Goal: Task Accomplishment & Management: Complete application form

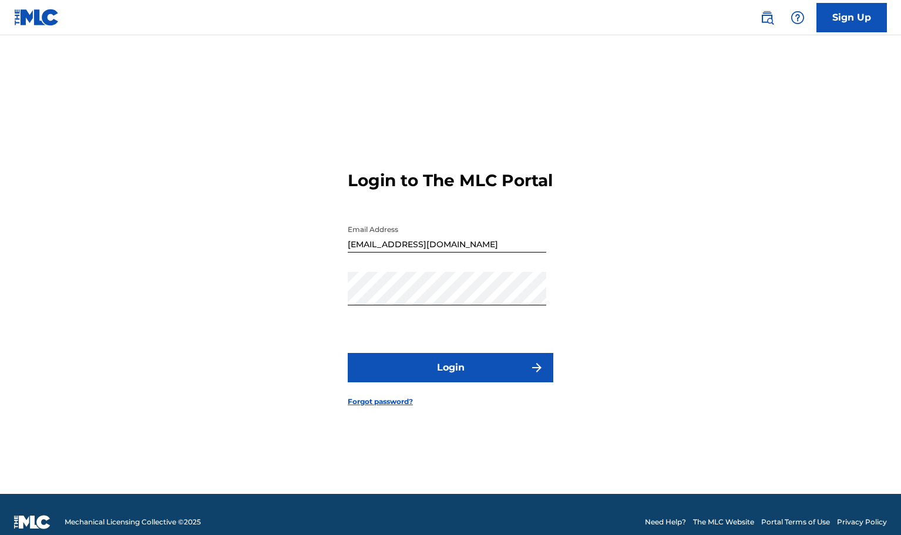
click at [435, 377] on button "Login" at bounding box center [451, 367] width 206 height 29
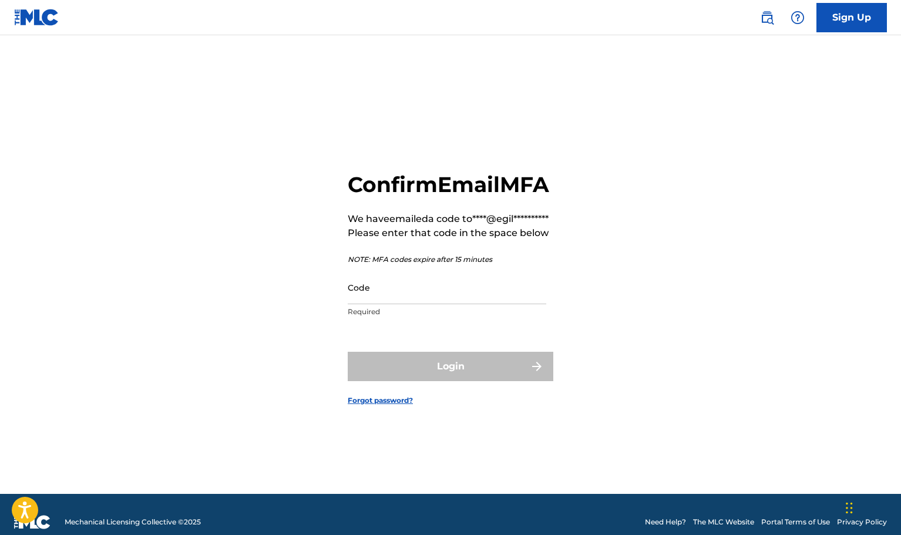
click at [375, 304] on input "Code" at bounding box center [447, 287] width 199 height 33
click at [370, 304] on input "Code" at bounding box center [447, 287] width 199 height 33
paste input "065052"
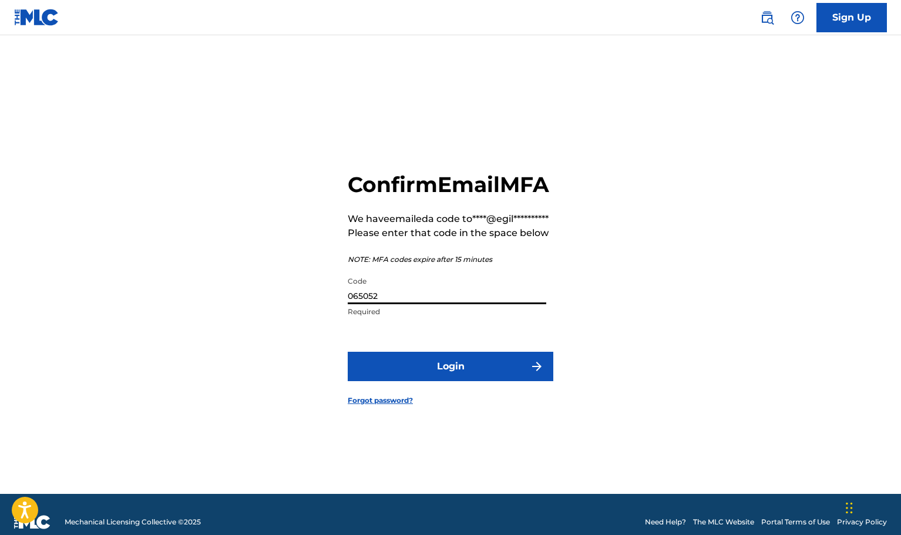
type input "065052"
click at [447, 381] on button "Login" at bounding box center [451, 366] width 206 height 29
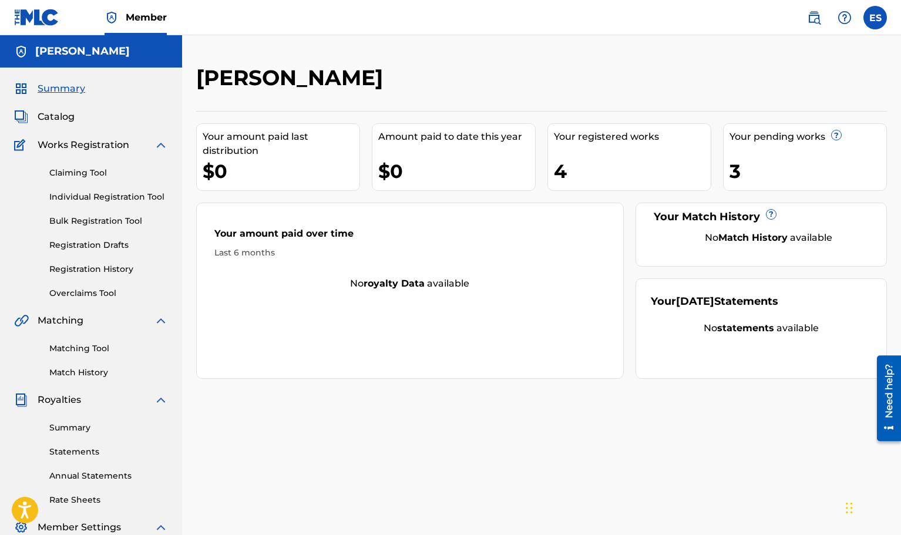
click at [76, 176] on link "Claiming Tool" at bounding box center [108, 173] width 119 height 12
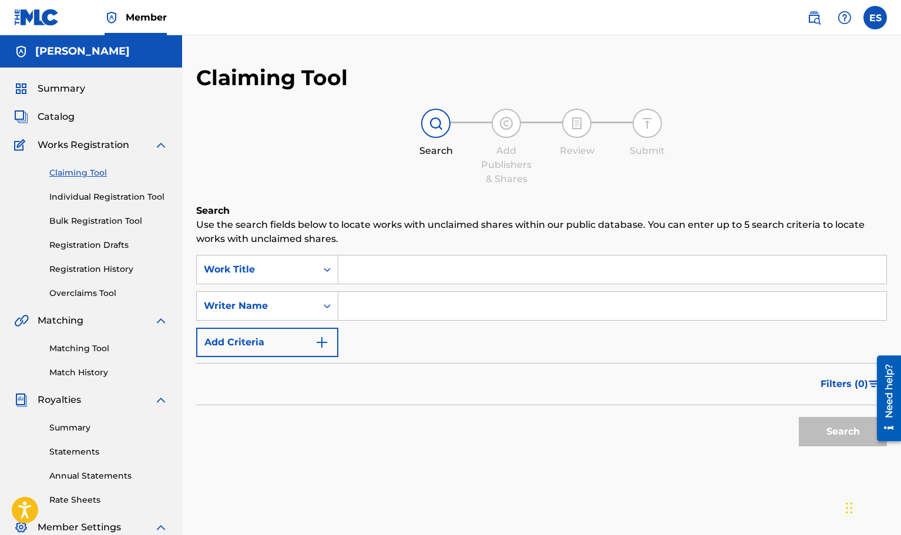
click at [375, 272] on input "Search Form" at bounding box center [613, 270] width 548 height 28
type input "My first crush"
click at [423, 304] on input "Search Form" at bounding box center [613, 306] width 548 height 28
type input "[PERSON_NAME]"
click at [837, 434] on button "Search" at bounding box center [843, 431] width 88 height 29
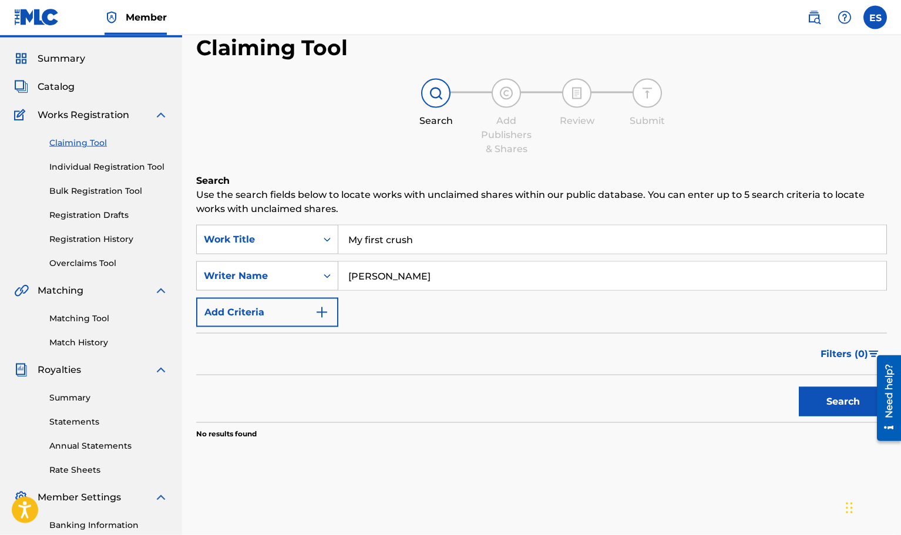
scroll to position [14, 0]
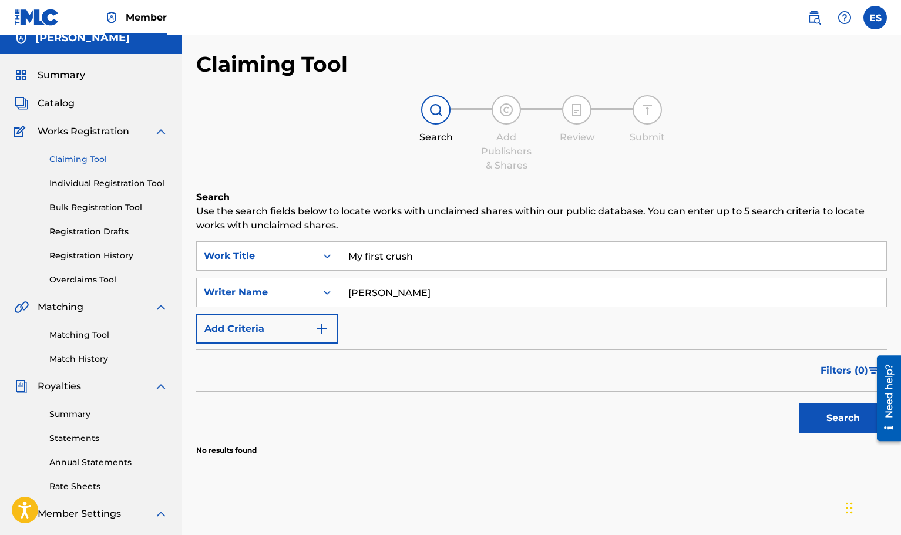
click at [96, 183] on link "Individual Registration Tool" at bounding box center [108, 183] width 119 height 12
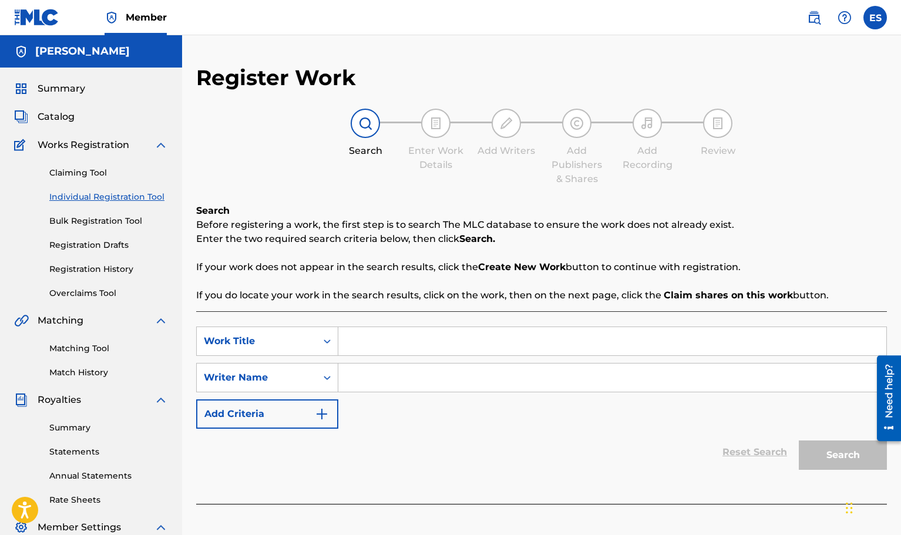
click at [389, 341] on input "Search Form" at bounding box center [613, 341] width 548 height 28
type input "My first crush"
click at [400, 380] on input "Search Form" at bounding box center [613, 378] width 548 height 28
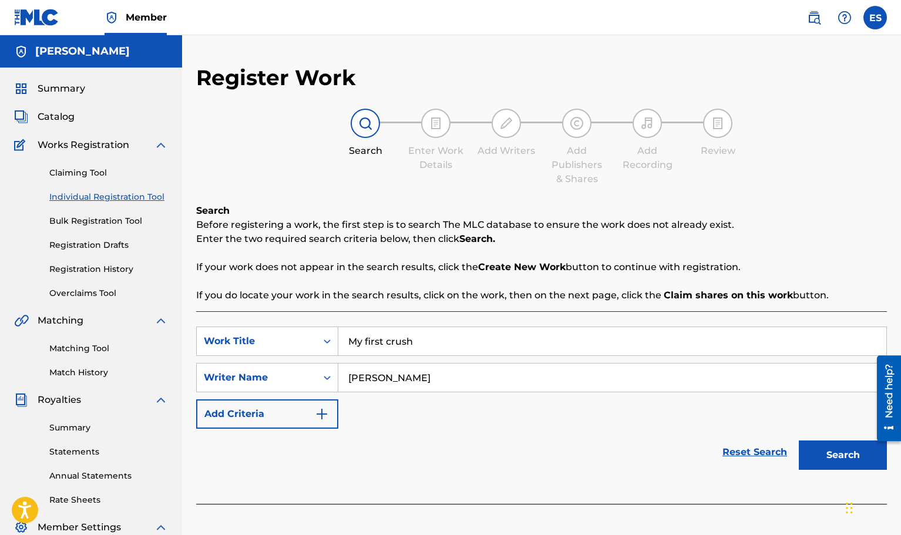
type input "[PERSON_NAME]"
click at [615, 417] on div "SearchWithCriteria8e66d8f8-a230-4f45-94b8-e7be9c968411 Work Title My first crus…" at bounding box center [541, 378] width 691 height 102
click at [833, 456] on button "Search" at bounding box center [843, 455] width 88 height 29
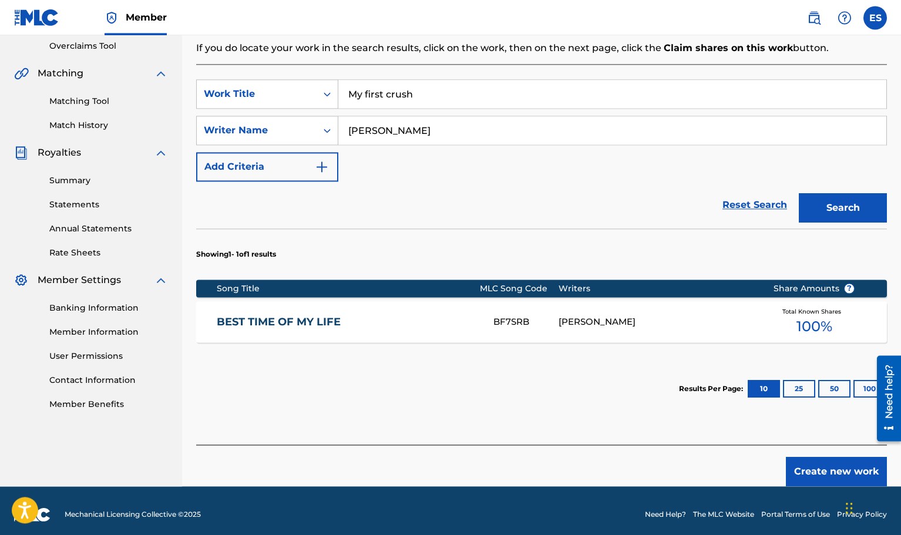
scroll to position [255, 0]
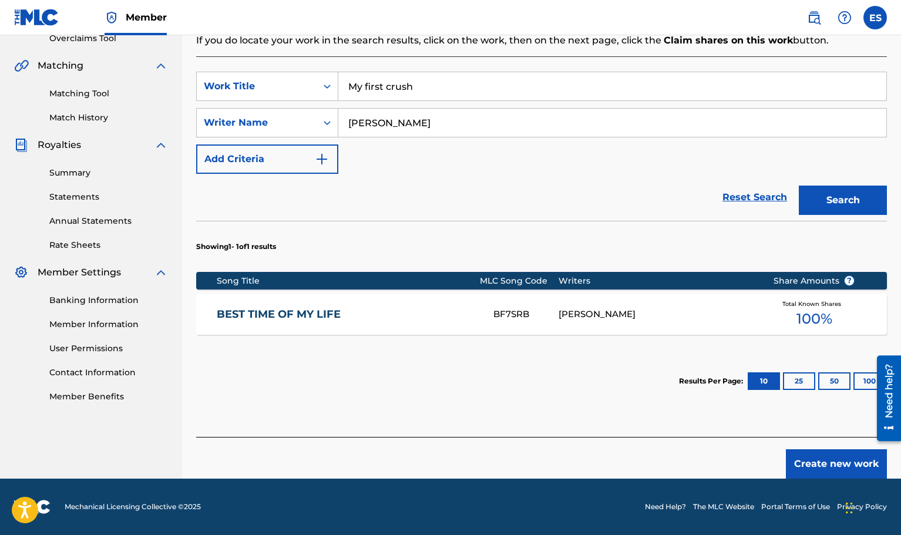
click at [837, 465] on button "Create new work" at bounding box center [836, 464] width 101 height 29
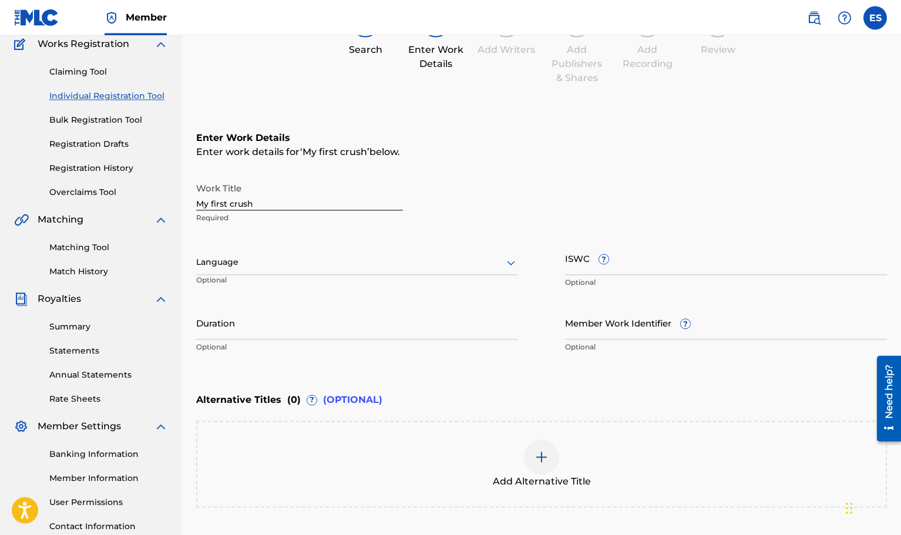
scroll to position [120, 0]
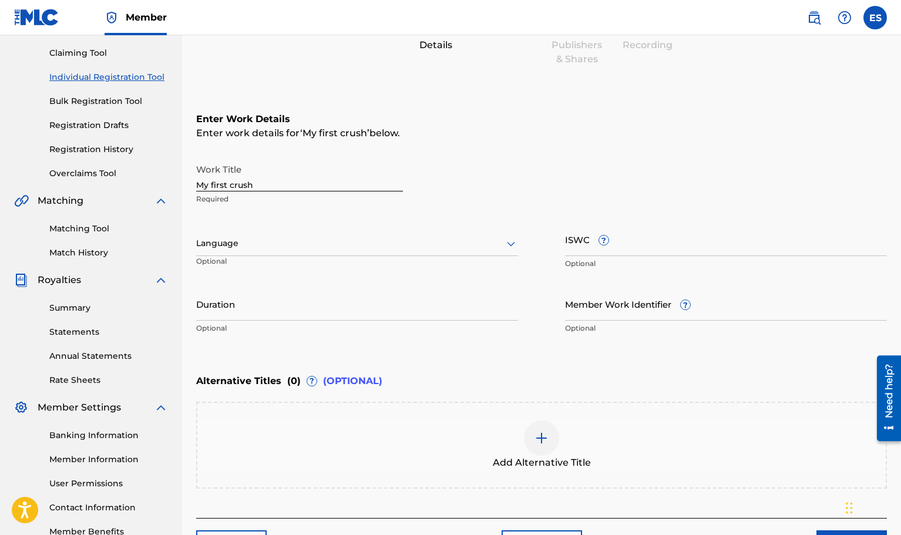
click at [271, 252] on div "Language" at bounding box center [357, 244] width 322 height 25
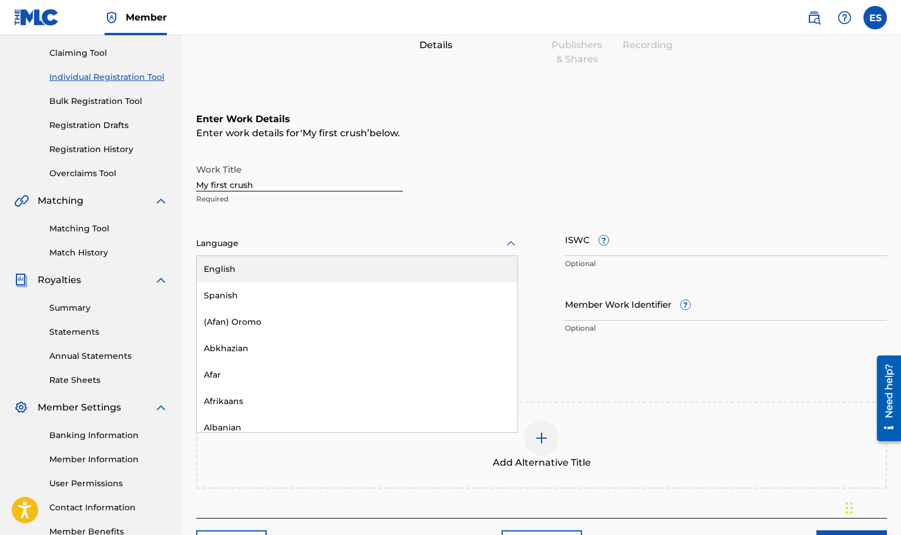
click at [262, 273] on div "English" at bounding box center [357, 269] width 321 height 26
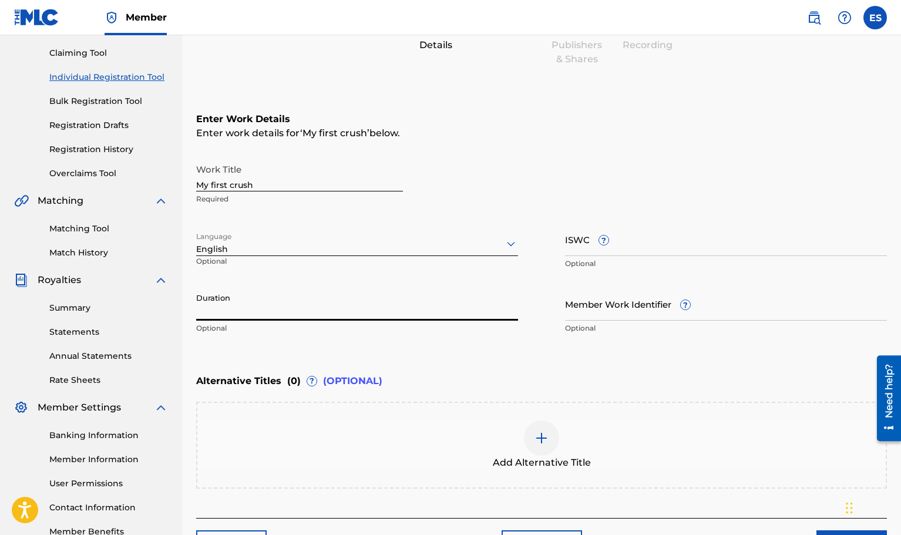
click at [239, 313] on input "Duration" at bounding box center [357, 303] width 322 height 33
type input "03:25"
click at [383, 349] on div "Enter Work Details Enter work details for ‘ My first crush ’ below. Work Title …" at bounding box center [541, 226] width 691 height 284
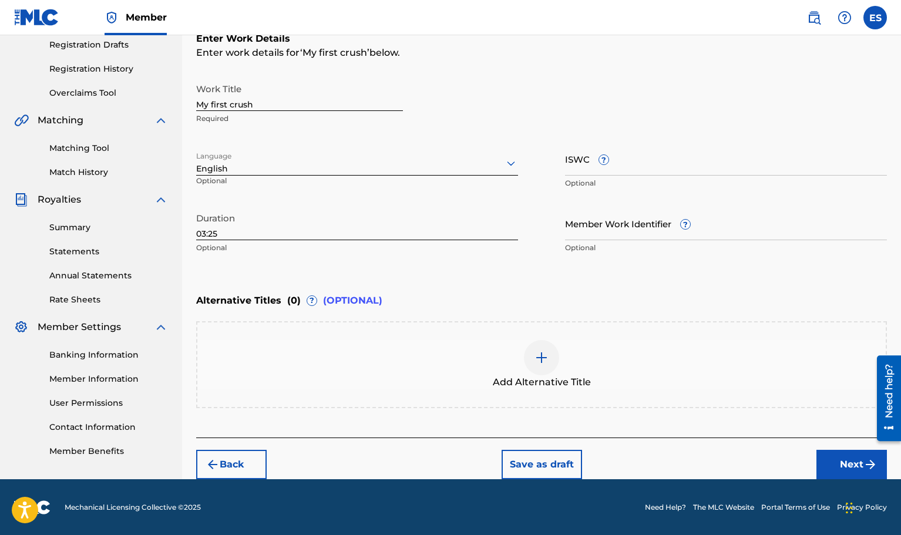
scroll to position [201, 0]
click at [847, 466] on button "Next" at bounding box center [852, 464] width 71 height 29
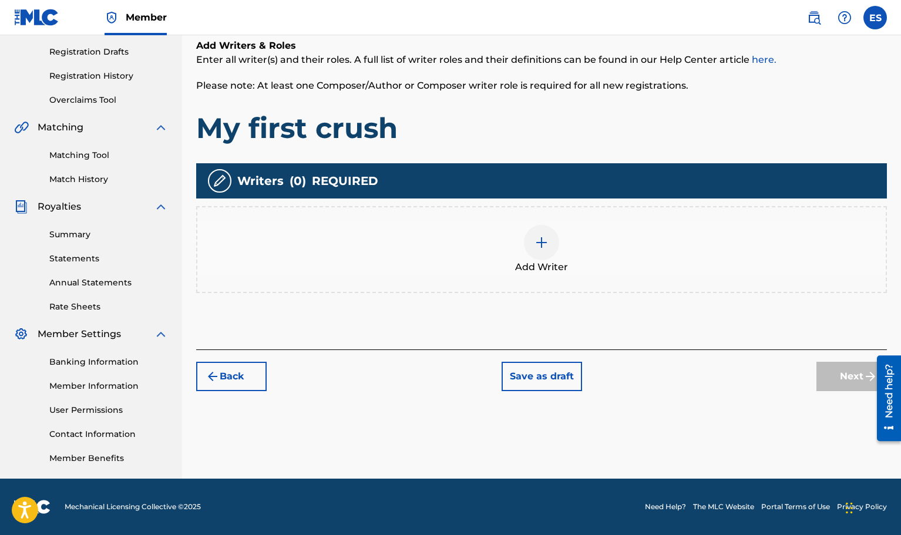
click at [544, 240] on img at bounding box center [542, 243] width 14 height 14
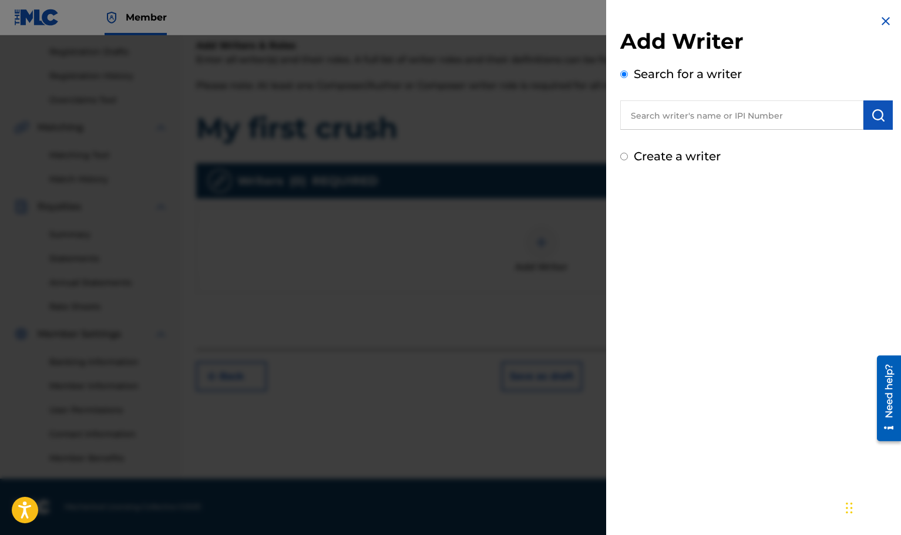
click at [728, 115] on input "text" at bounding box center [742, 114] width 243 height 29
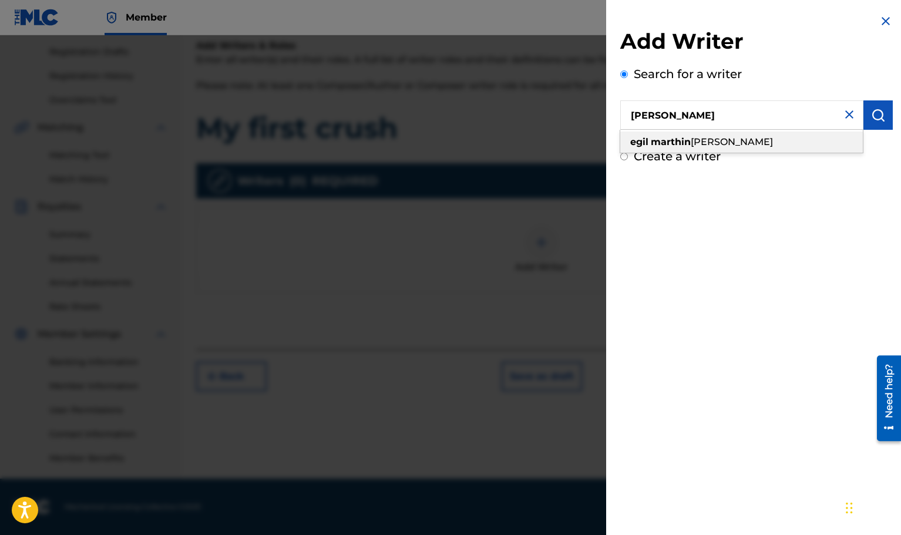
click at [709, 139] on span "[PERSON_NAME]" at bounding box center [732, 141] width 82 height 11
type input "[PERSON_NAME]"
click at [877, 115] on img "submit" at bounding box center [879, 115] width 14 height 14
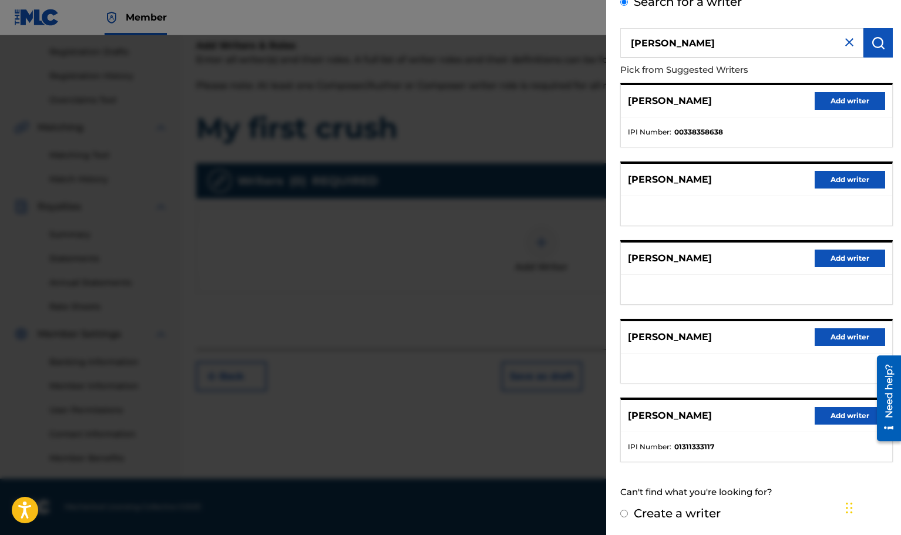
scroll to position [73, 0]
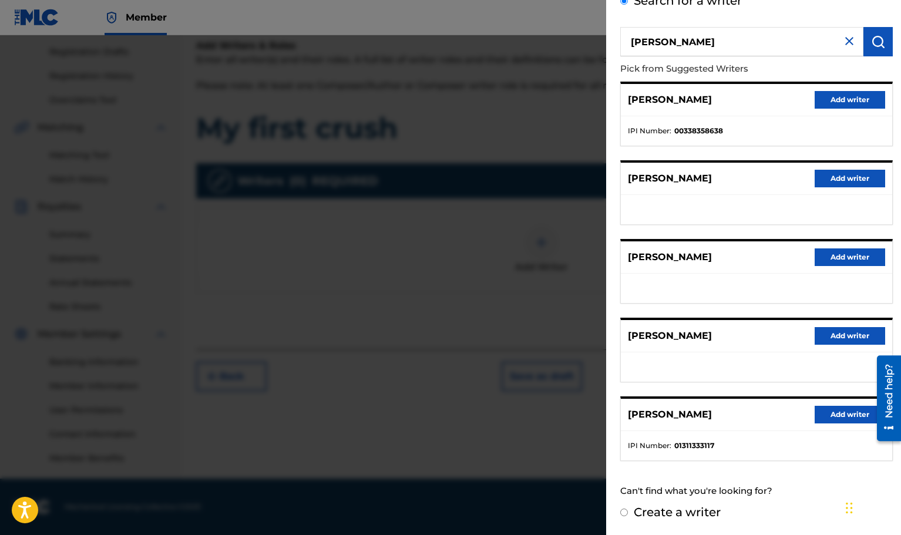
click at [852, 415] on button "Add writer" at bounding box center [850, 415] width 71 height 18
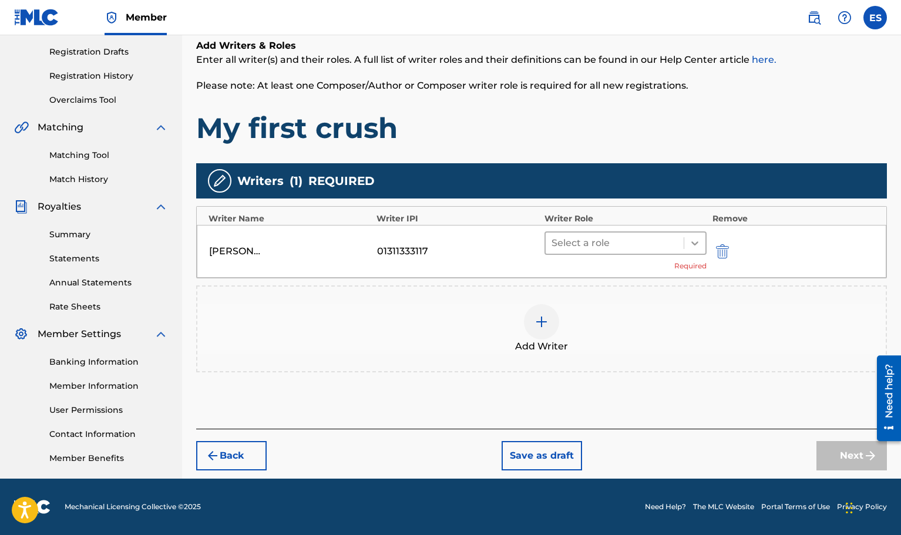
click at [695, 242] on icon at bounding box center [695, 243] width 12 height 12
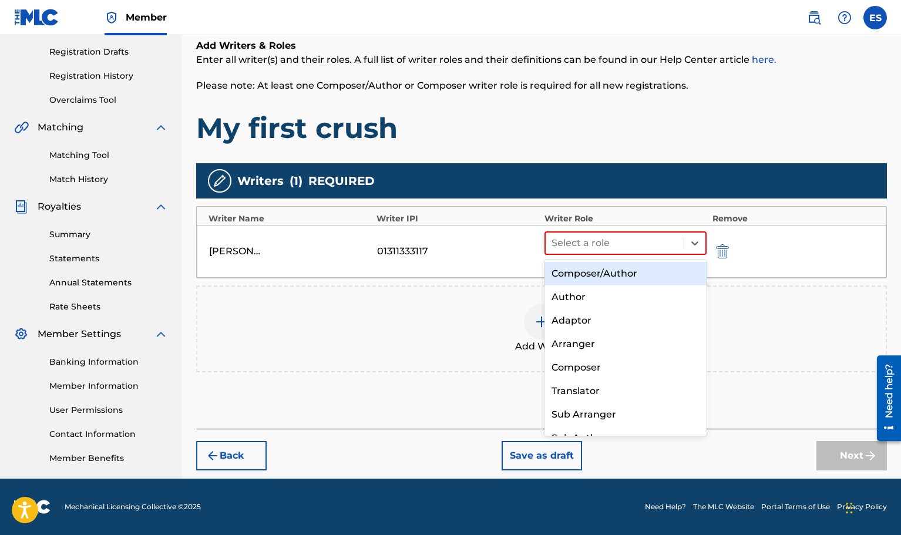
click at [622, 277] on div "Composer/Author" at bounding box center [626, 274] width 162 height 24
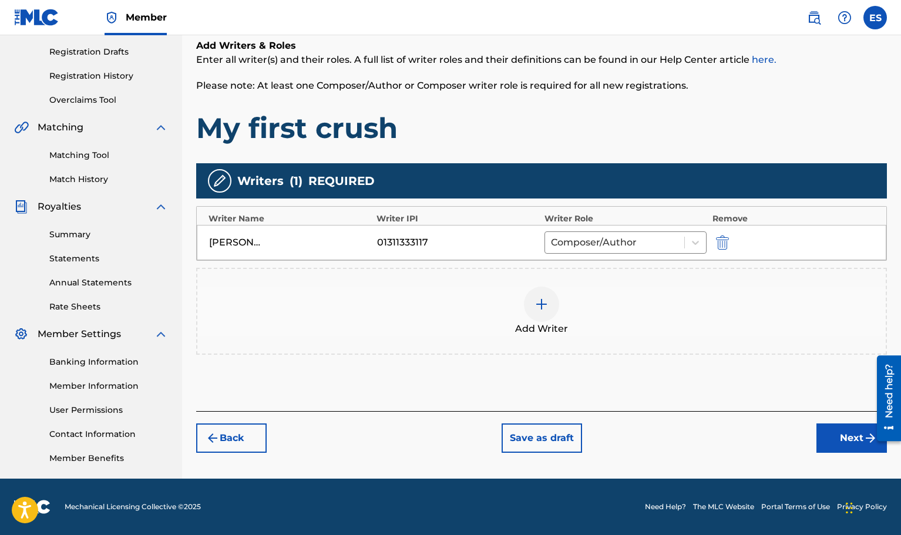
click at [853, 438] on button "Next" at bounding box center [852, 438] width 71 height 29
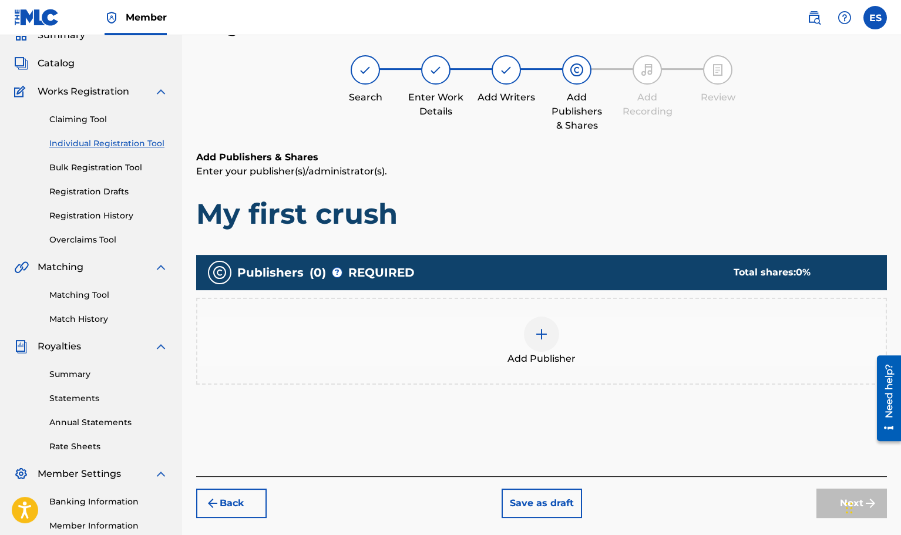
scroll to position [53, 0]
click at [548, 333] on img at bounding box center [542, 335] width 14 height 14
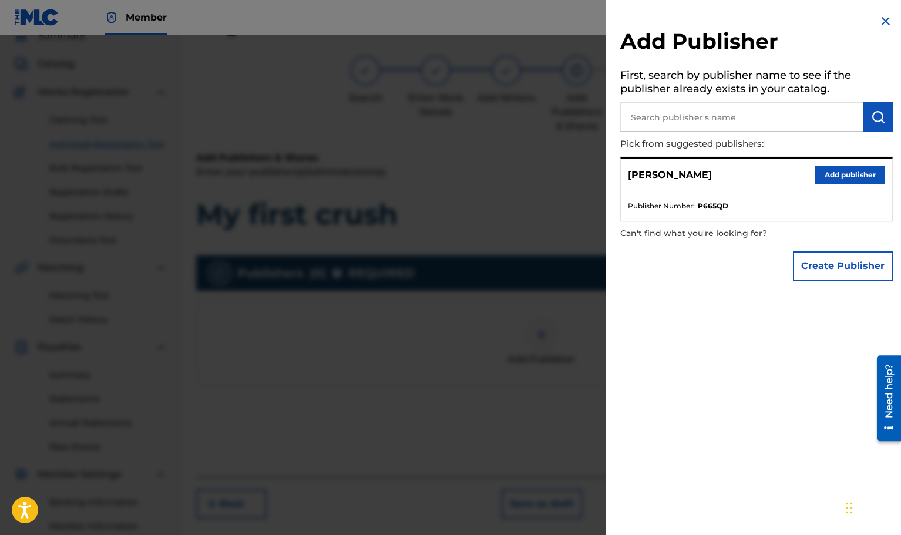
click at [844, 174] on button "Add publisher" at bounding box center [850, 175] width 71 height 18
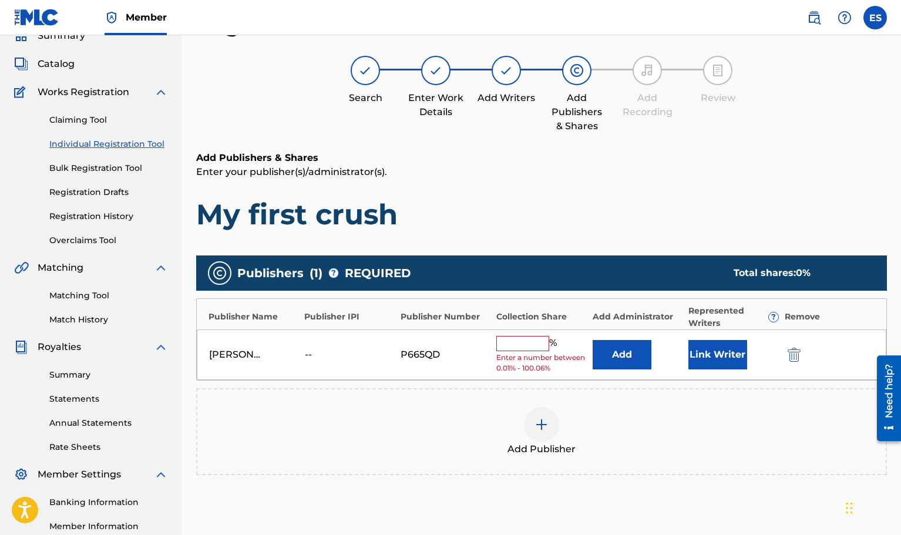
click at [541, 343] on input "text" at bounding box center [523, 343] width 53 height 15
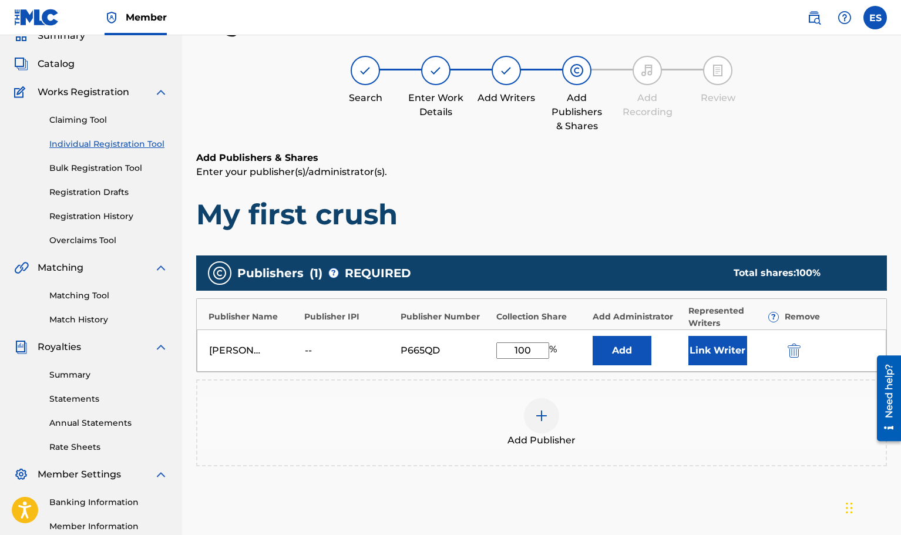
type input "100"
click at [662, 387] on div "Add Publisher" at bounding box center [541, 423] width 691 height 87
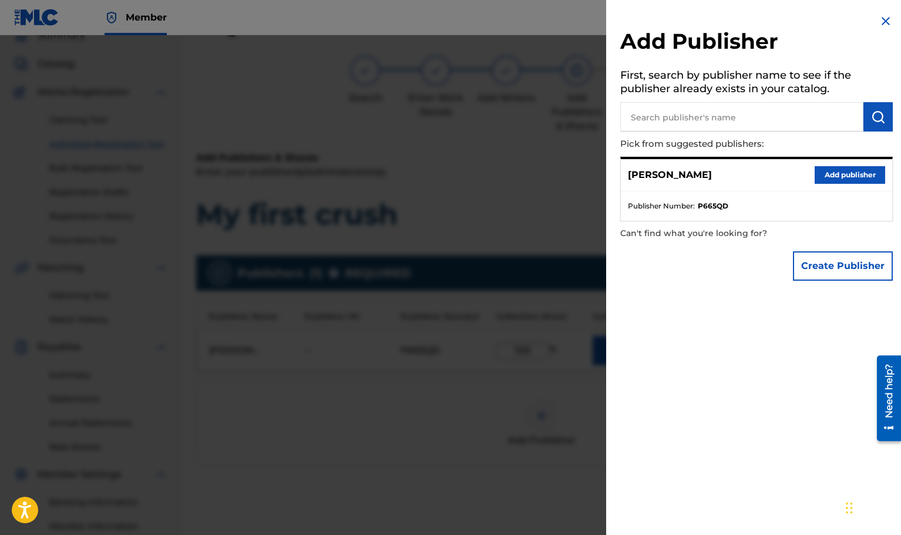
click at [885, 19] on img at bounding box center [886, 21] width 14 height 14
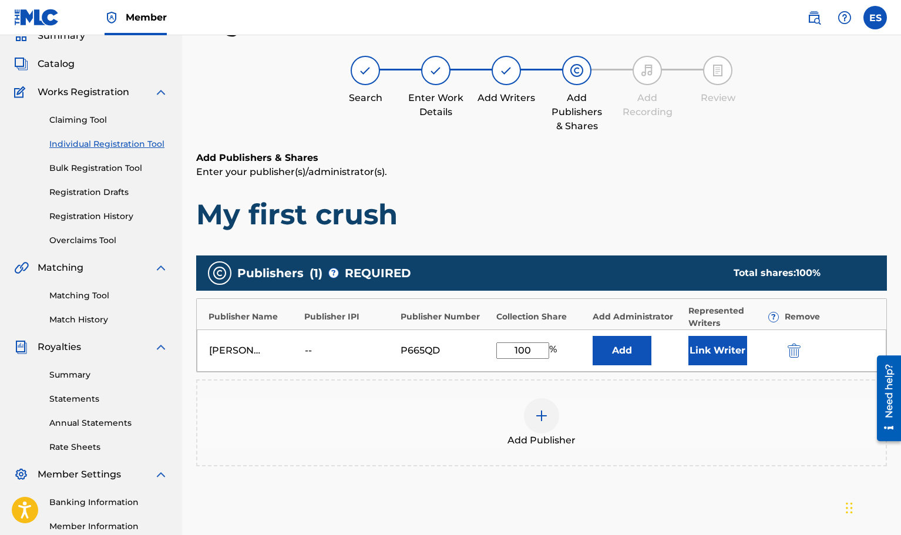
click at [655, 428] on div "Add Publisher" at bounding box center [541, 422] width 689 height 49
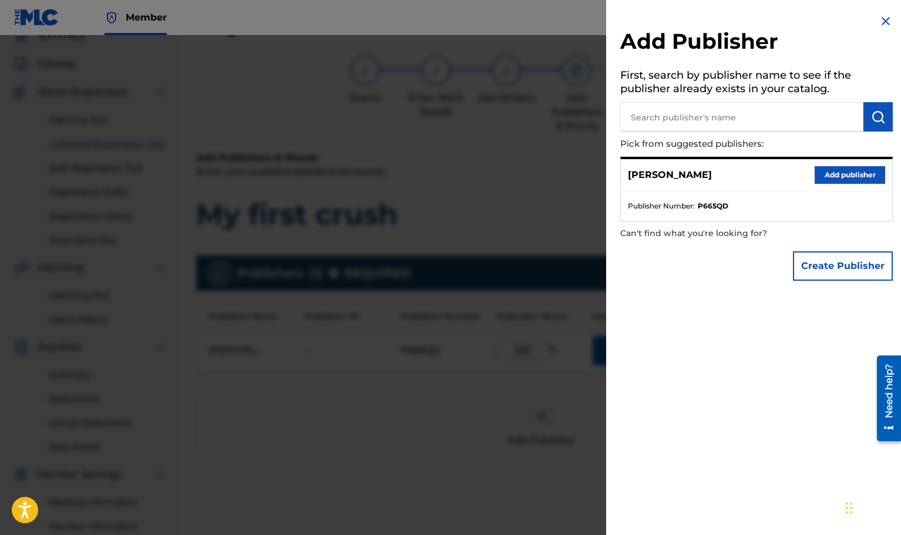
click at [458, 423] on div at bounding box center [450, 302] width 901 height 535
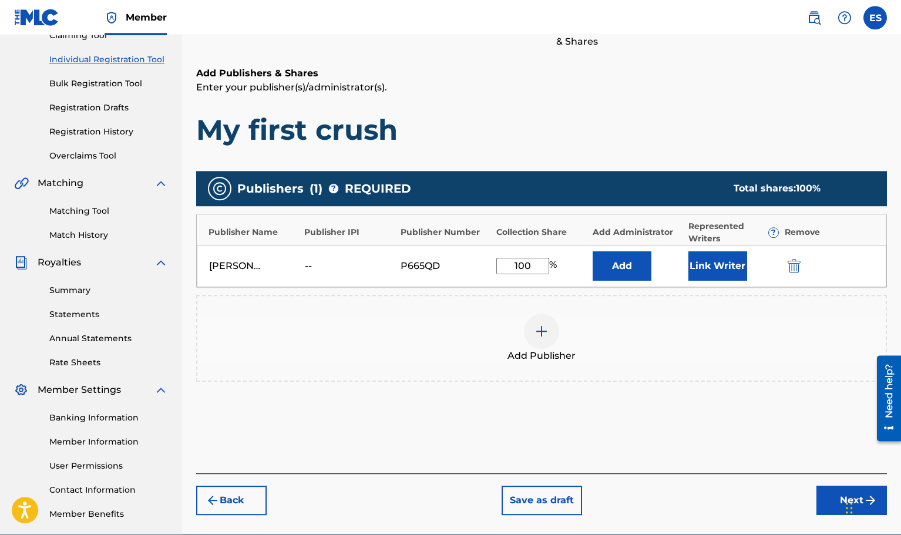
scroll to position [133, 0]
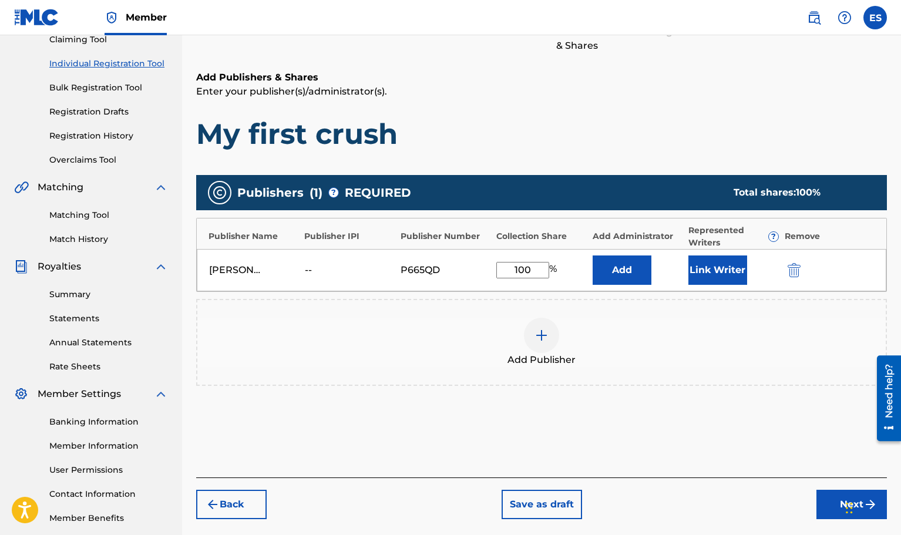
click at [837, 505] on button "Next" at bounding box center [852, 504] width 71 height 29
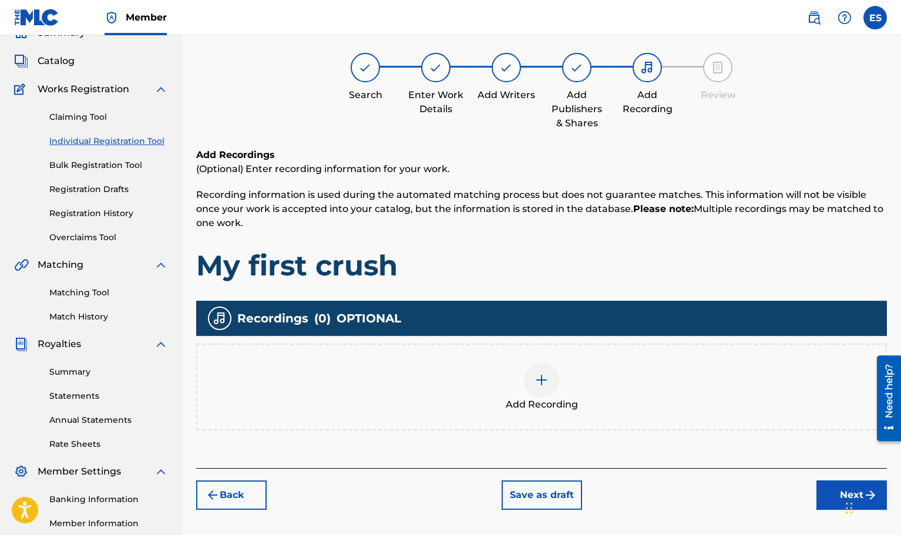
scroll to position [53, 0]
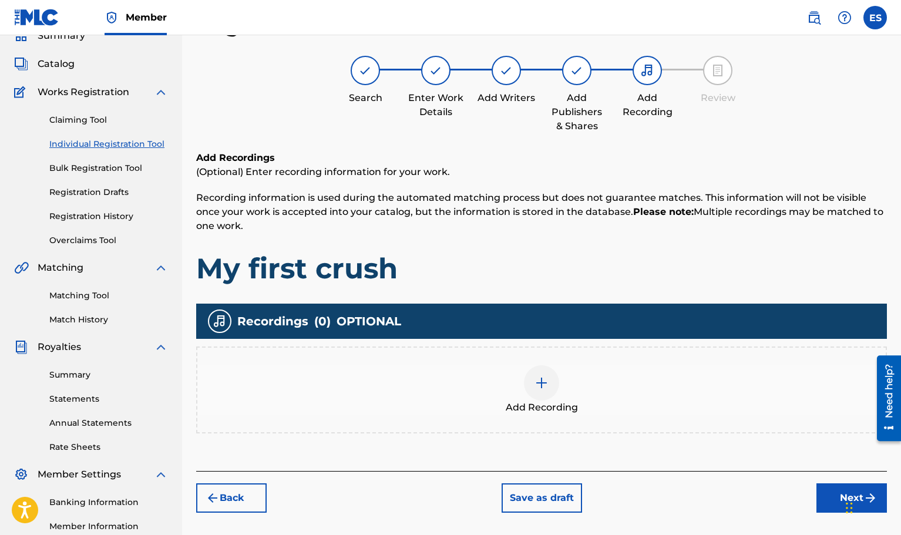
click at [539, 381] on img at bounding box center [542, 383] width 14 height 14
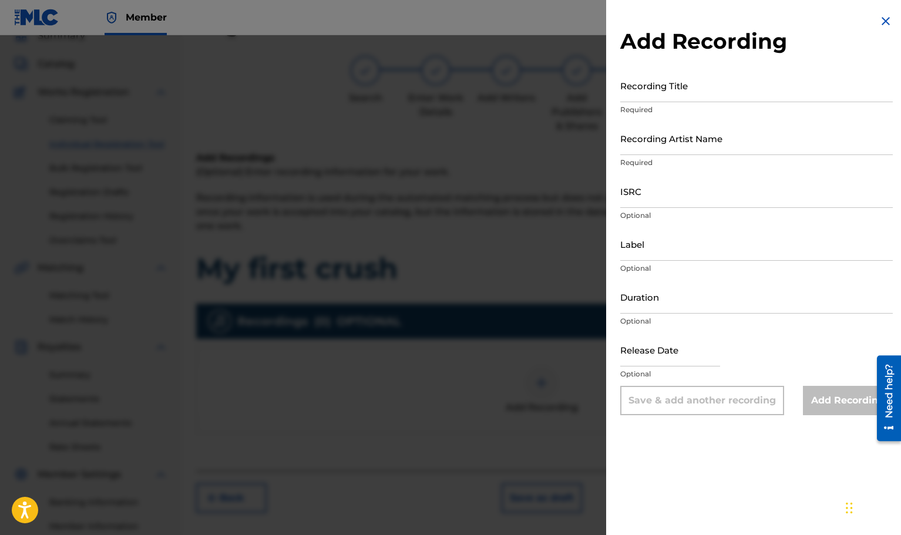
click at [665, 89] on input "Recording Title" at bounding box center [757, 85] width 273 height 33
type input "My first crush"
click at [676, 147] on input "Recording Artist Name" at bounding box center [757, 138] width 273 height 33
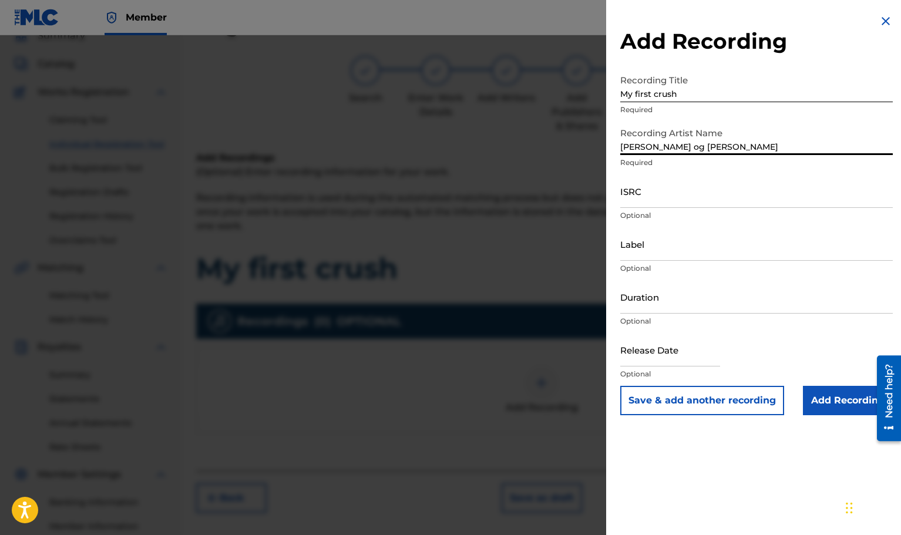
type input "[PERSON_NAME] og [PERSON_NAME]"
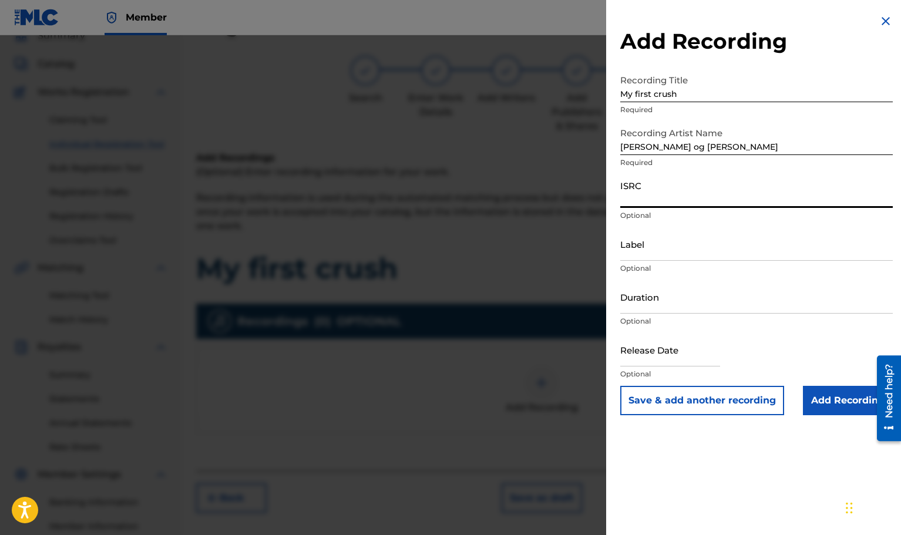
click at [637, 200] on input "ISRC" at bounding box center [757, 191] width 273 height 33
paste input "QT3EX2516303"
type input "QT3EX2516303"
click at [639, 253] on input "Label" at bounding box center [757, 243] width 273 height 33
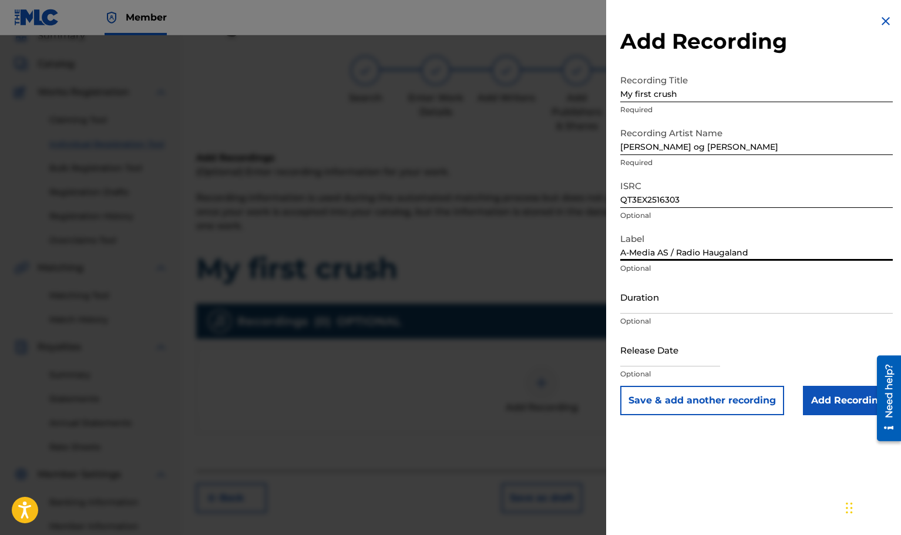
type input "A-Media AS / Radio Haugaland"
click at [642, 307] on input "Duration" at bounding box center [757, 296] width 273 height 33
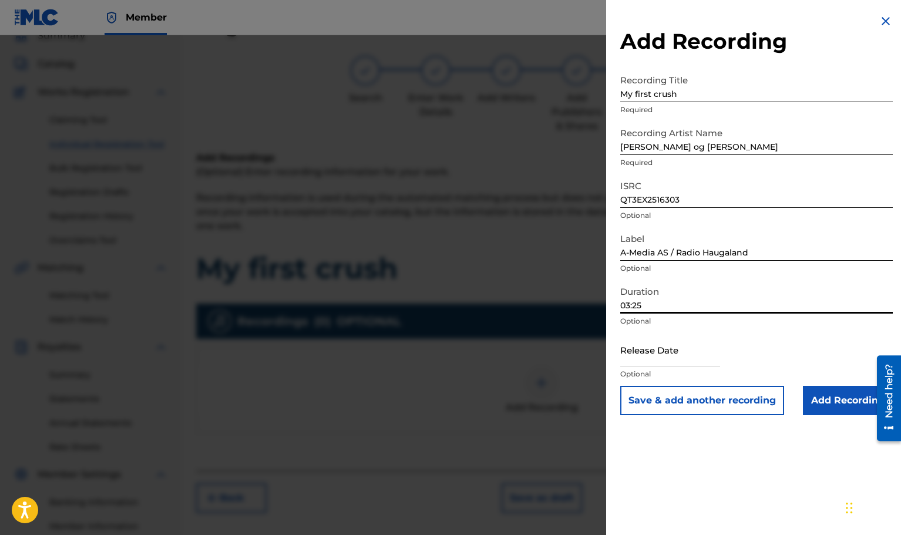
type input "03:25"
select select "8"
select select "2025"
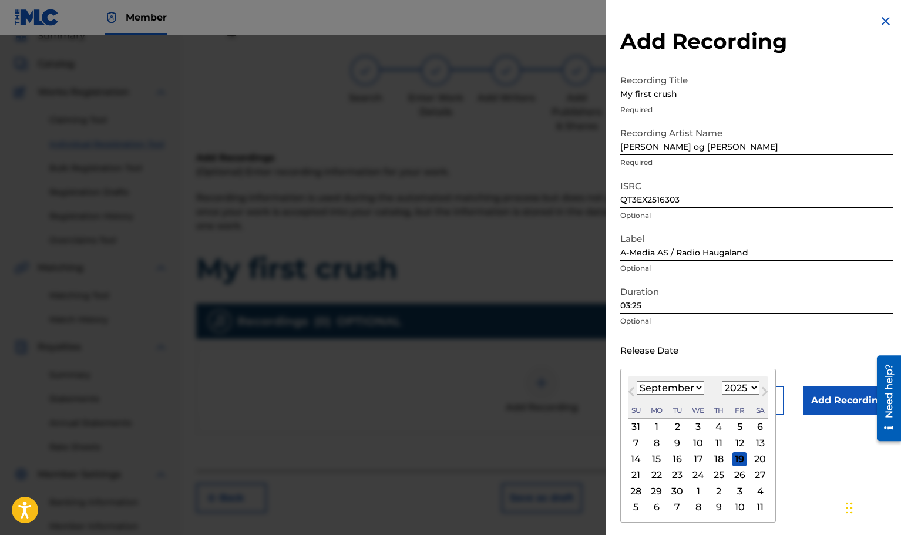
click at [687, 359] on input "text" at bounding box center [671, 349] width 100 height 33
click at [720, 461] on div "18" at bounding box center [719, 460] width 14 height 14
type input "[DATE]"
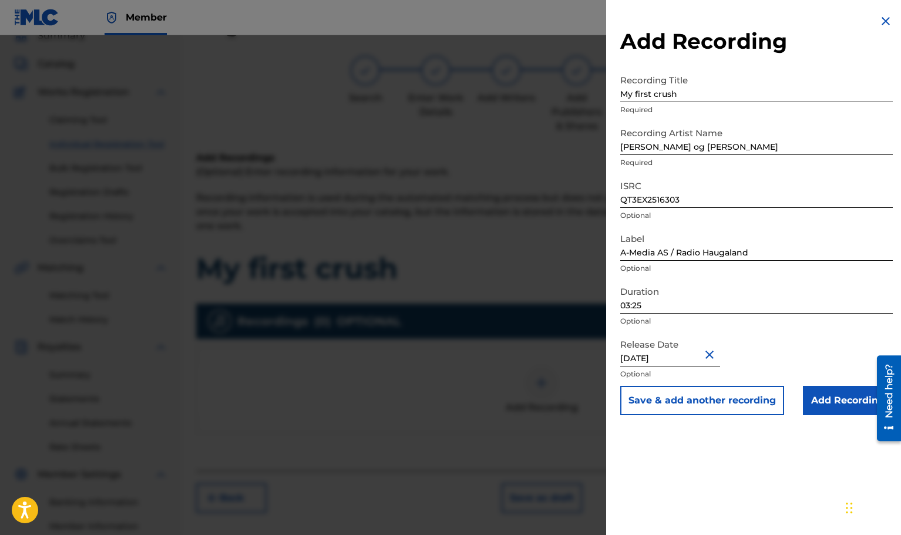
click at [848, 404] on input "Add Recording" at bounding box center [848, 400] width 90 height 29
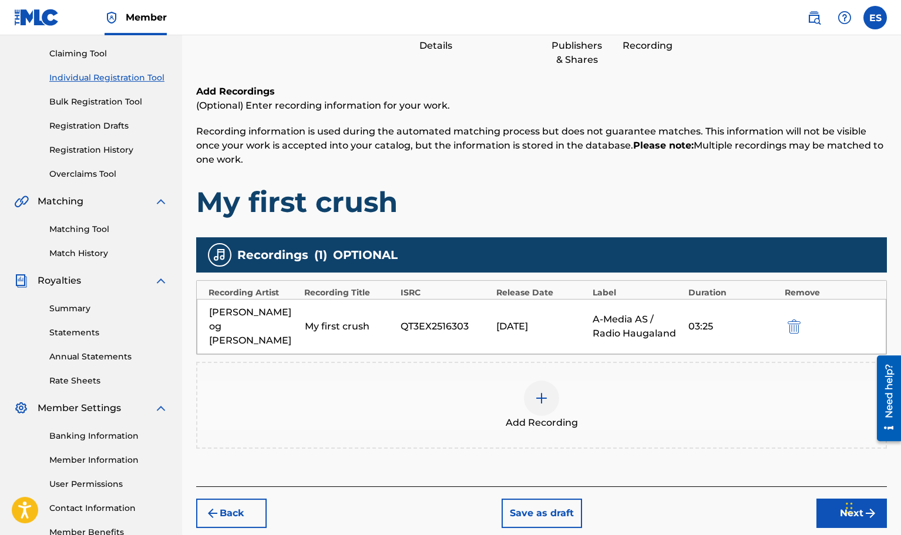
scroll to position [193, 0]
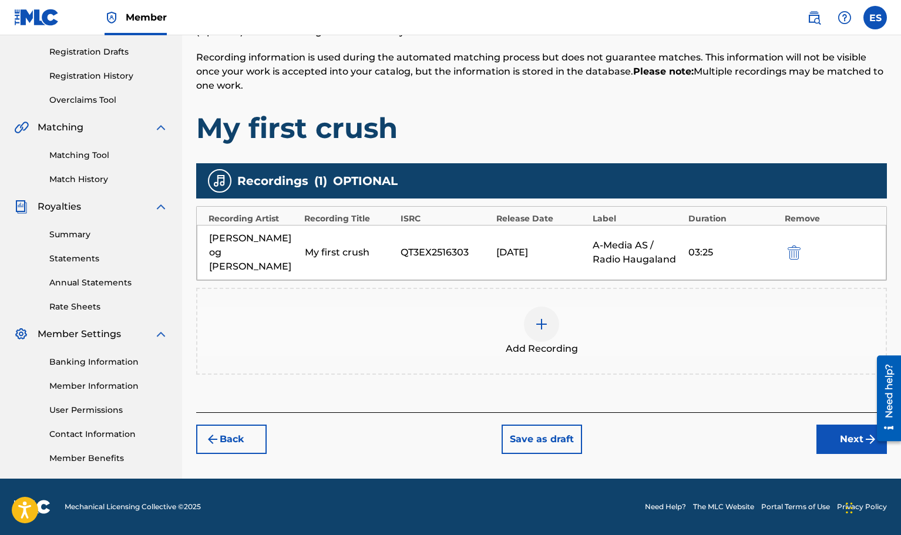
click at [846, 425] on button "Next" at bounding box center [852, 439] width 71 height 29
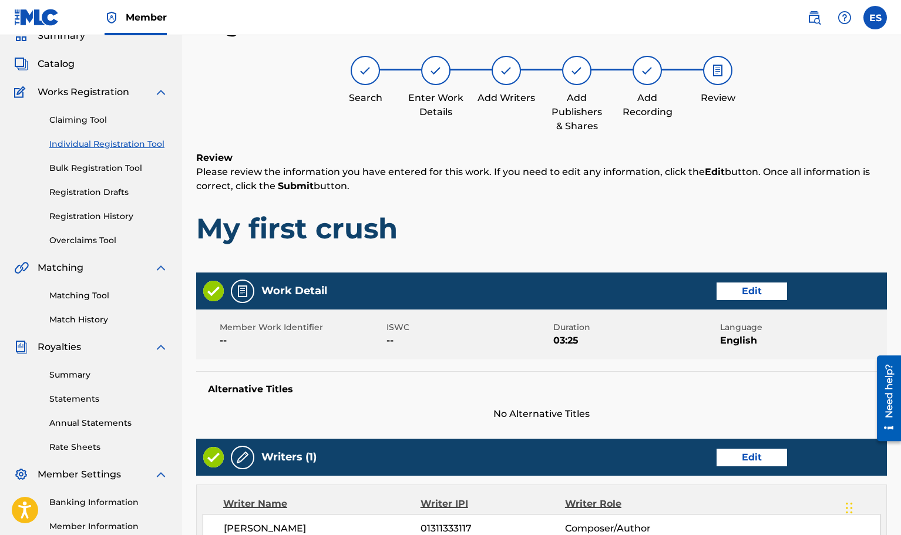
scroll to position [458, 0]
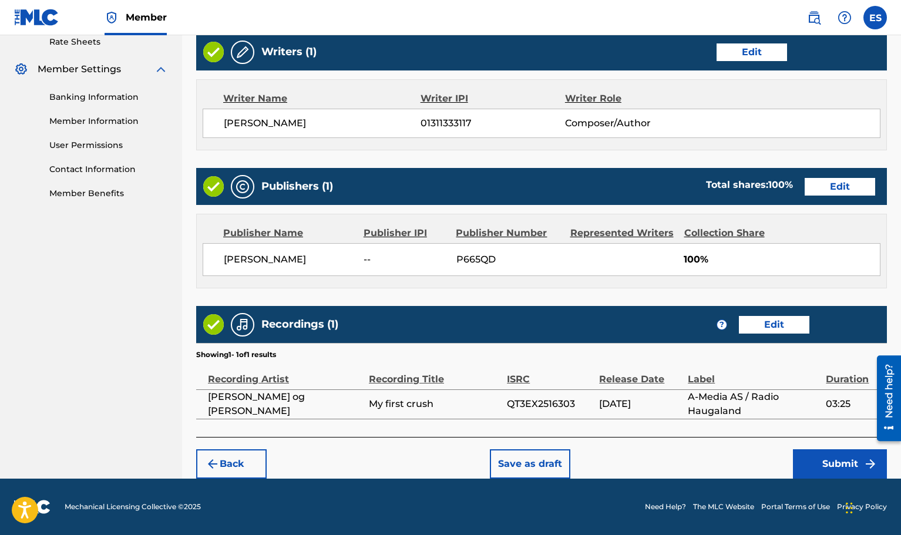
click at [826, 463] on button "Submit" at bounding box center [840, 464] width 94 height 29
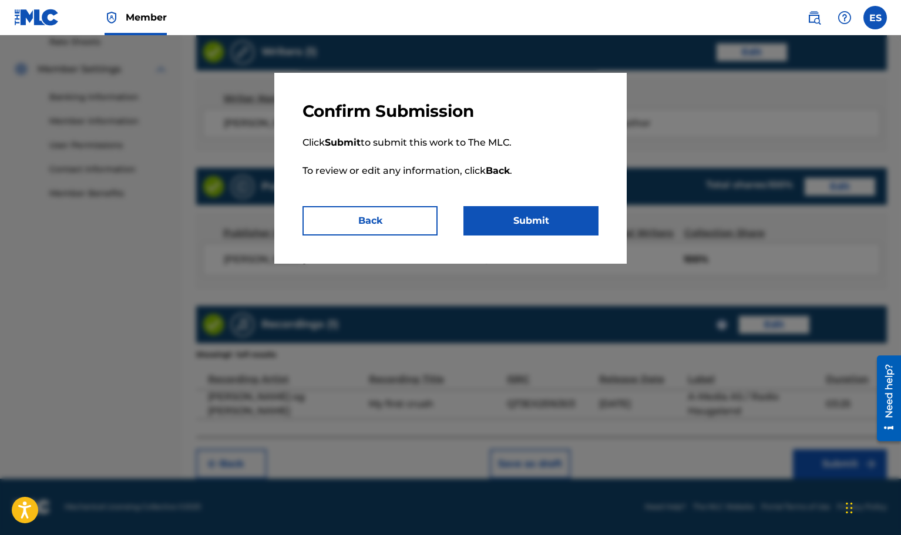
click at [542, 225] on button "Submit" at bounding box center [531, 220] width 135 height 29
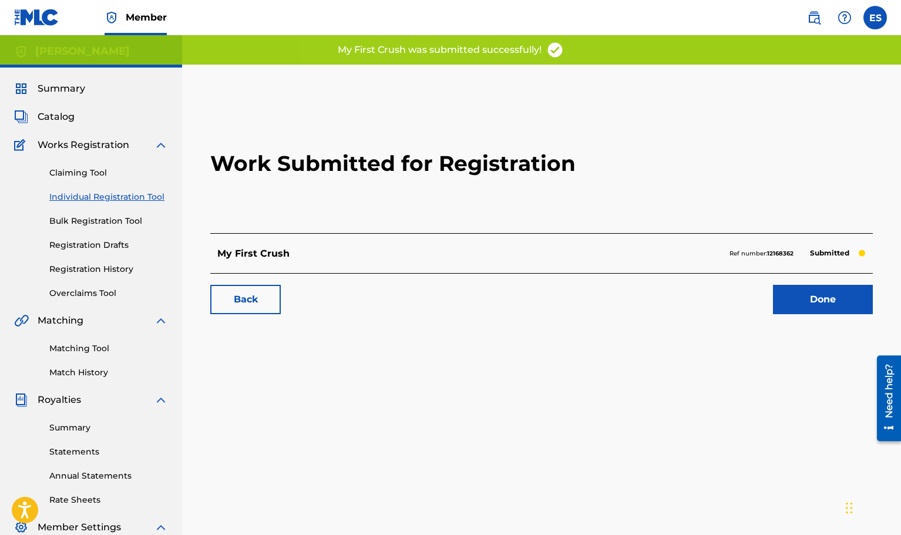
click at [96, 197] on link "Individual Registration Tool" at bounding box center [108, 197] width 119 height 12
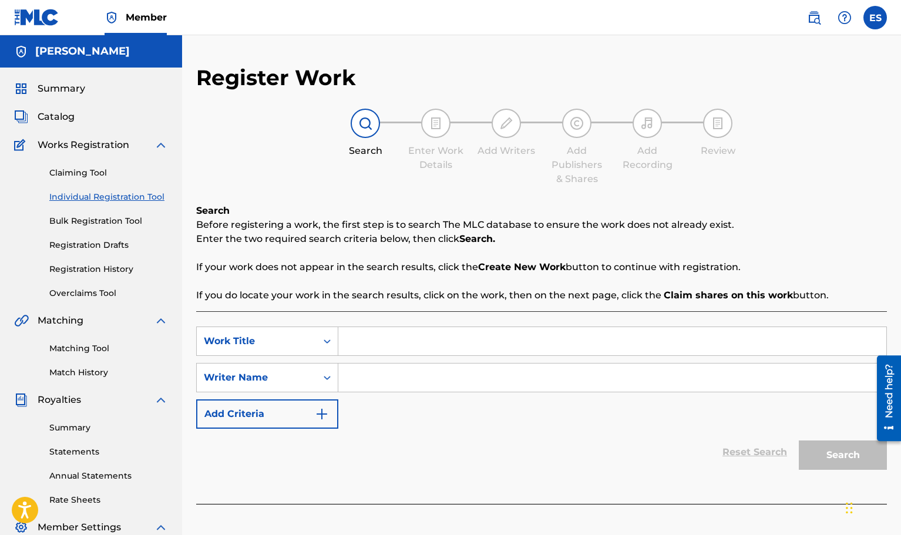
click at [369, 334] on input "Search Form" at bounding box center [613, 341] width 548 height 28
type input "Oh my"
click at [356, 377] on input "Search Form" at bounding box center [613, 378] width 548 height 28
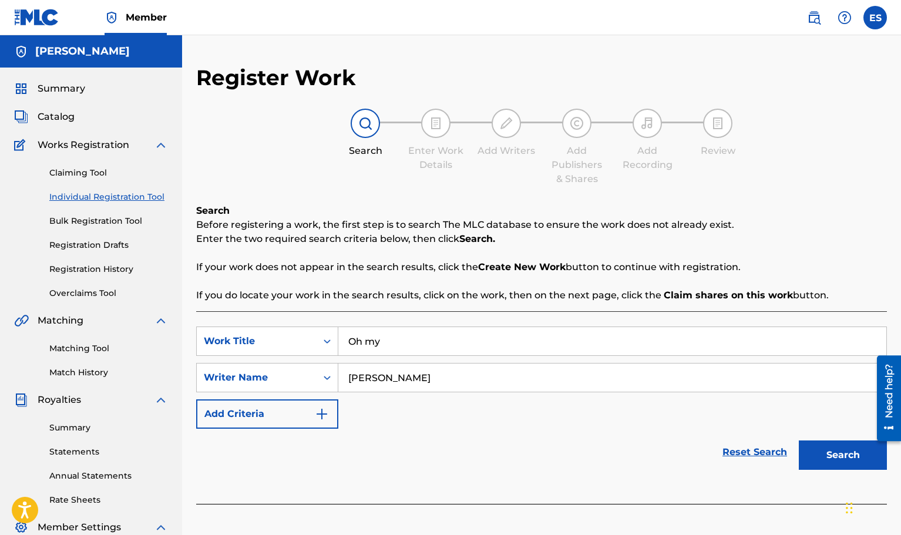
type input "[PERSON_NAME]"
click at [857, 459] on button "Search" at bounding box center [843, 455] width 88 height 29
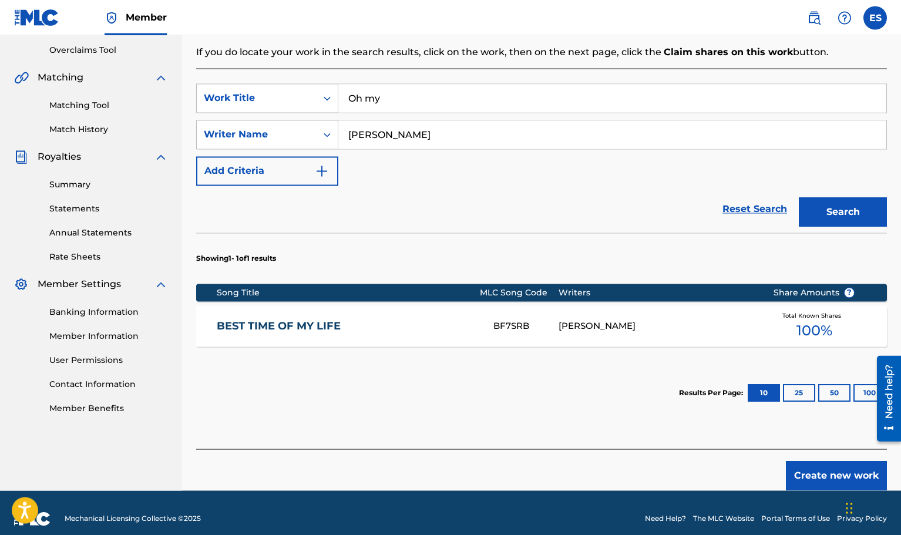
scroll to position [255, 0]
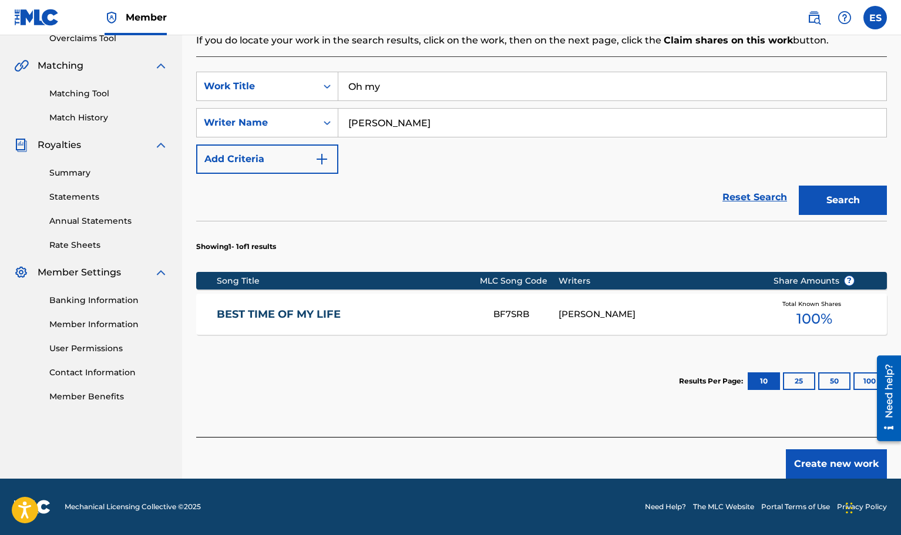
click at [832, 464] on button "Create new work" at bounding box center [836, 464] width 101 height 29
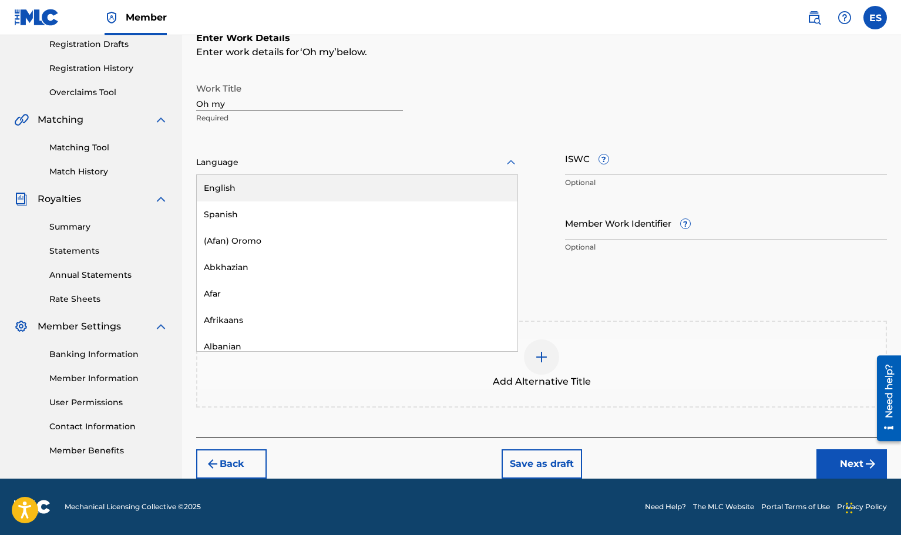
click at [247, 168] on div at bounding box center [357, 162] width 322 height 15
click at [242, 185] on div "English" at bounding box center [357, 188] width 321 height 26
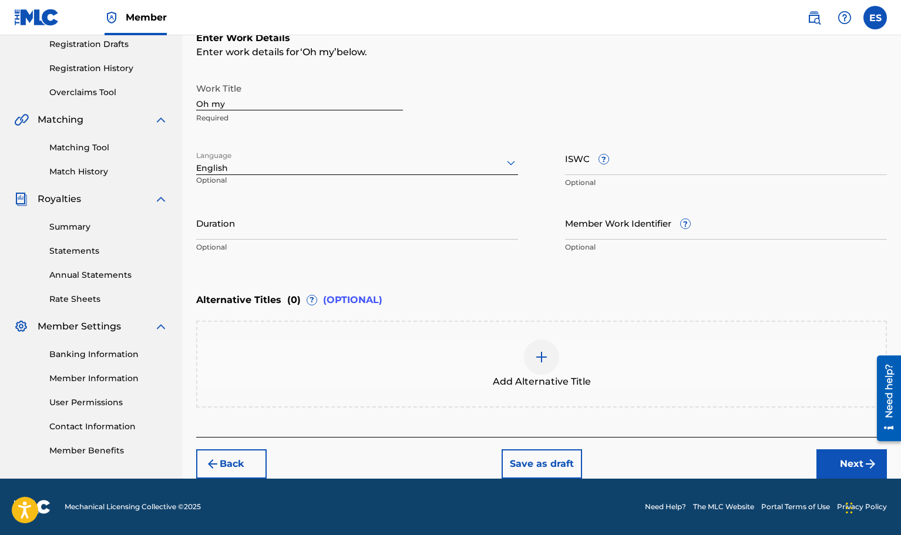
click at [226, 233] on input "Duration" at bounding box center [357, 222] width 322 height 33
type input "03:46"
click at [851, 467] on button "Next" at bounding box center [852, 464] width 71 height 29
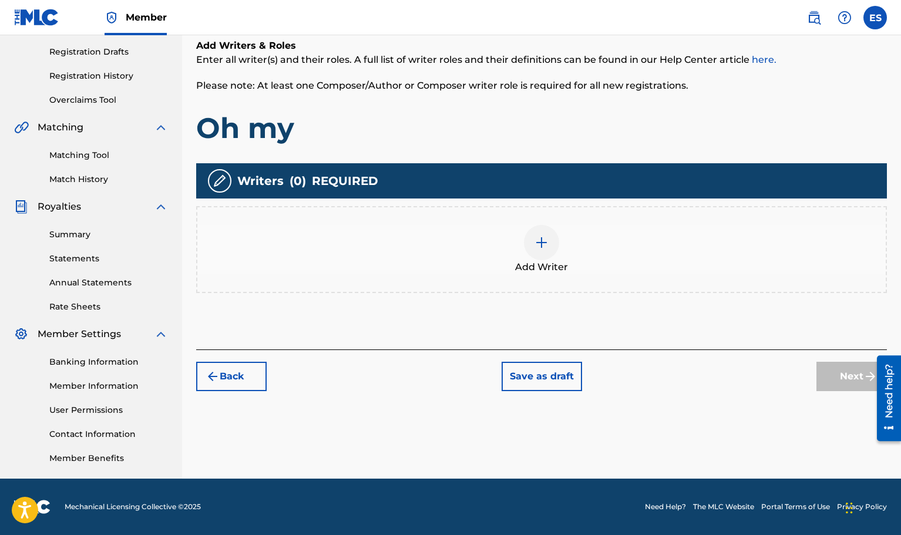
click at [543, 242] on img at bounding box center [542, 243] width 14 height 14
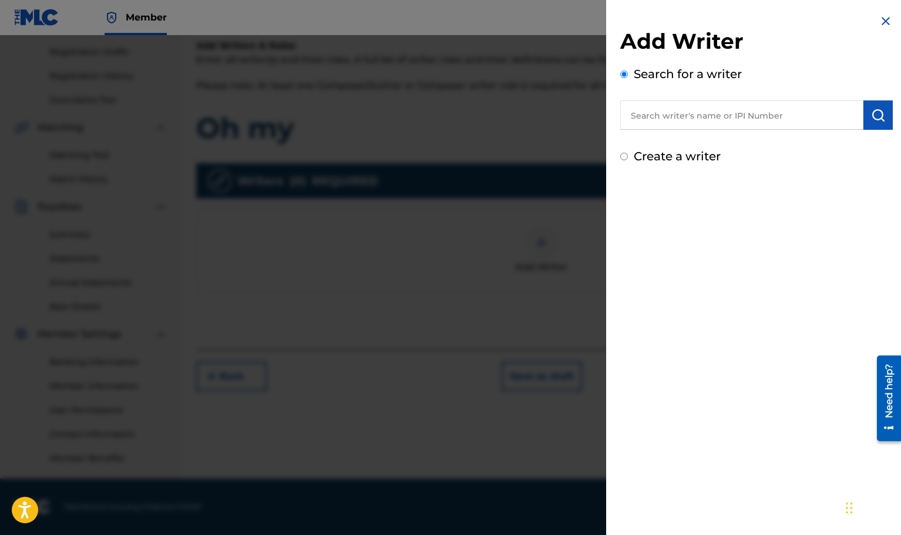
click at [708, 113] on input "text" at bounding box center [742, 114] width 243 height 29
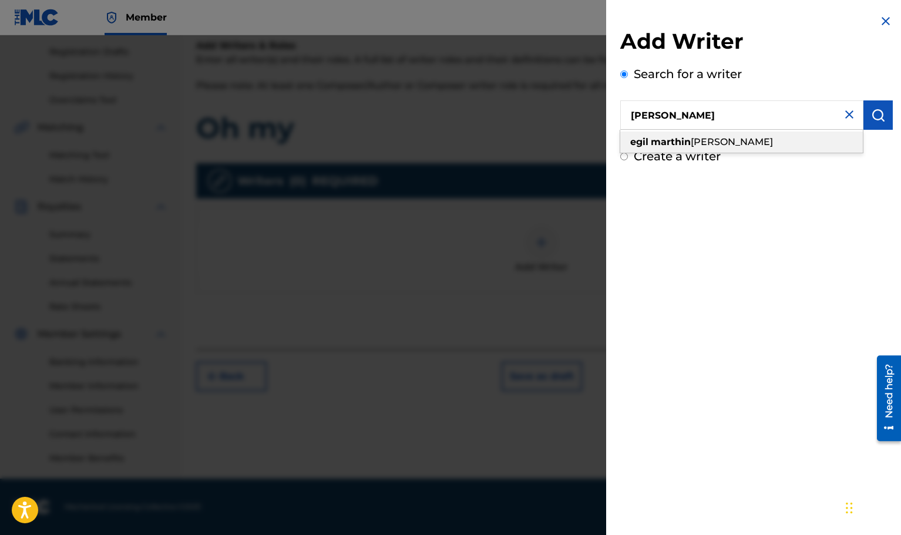
click at [710, 150] on div "[PERSON_NAME]" at bounding box center [742, 142] width 243 height 21
type input "[PERSON_NAME]"
click at [878, 114] on img "submit" at bounding box center [879, 115] width 14 height 14
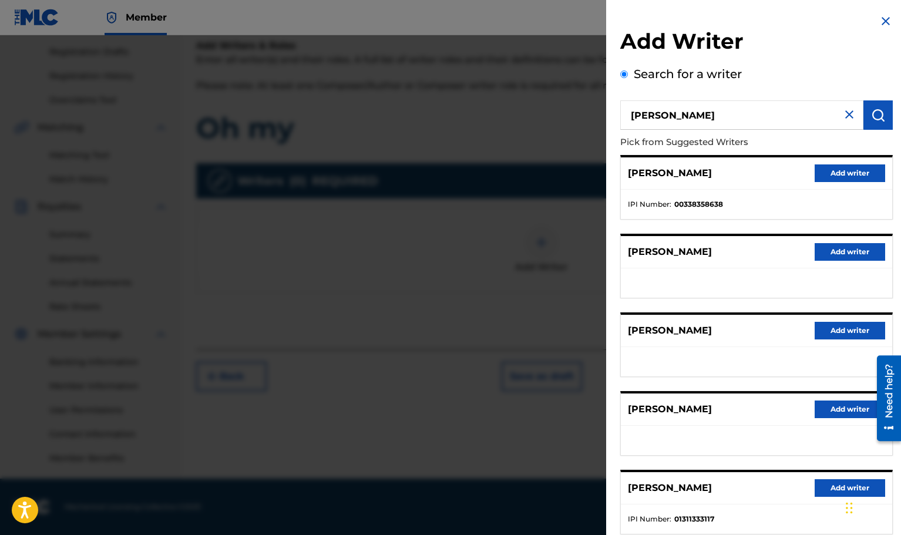
scroll to position [73, 0]
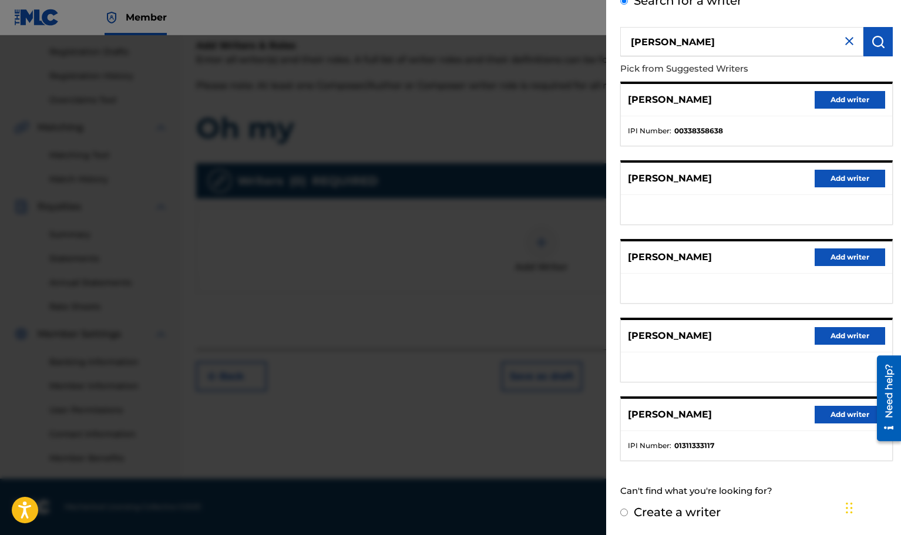
click at [849, 415] on button "Add writer" at bounding box center [850, 415] width 71 height 18
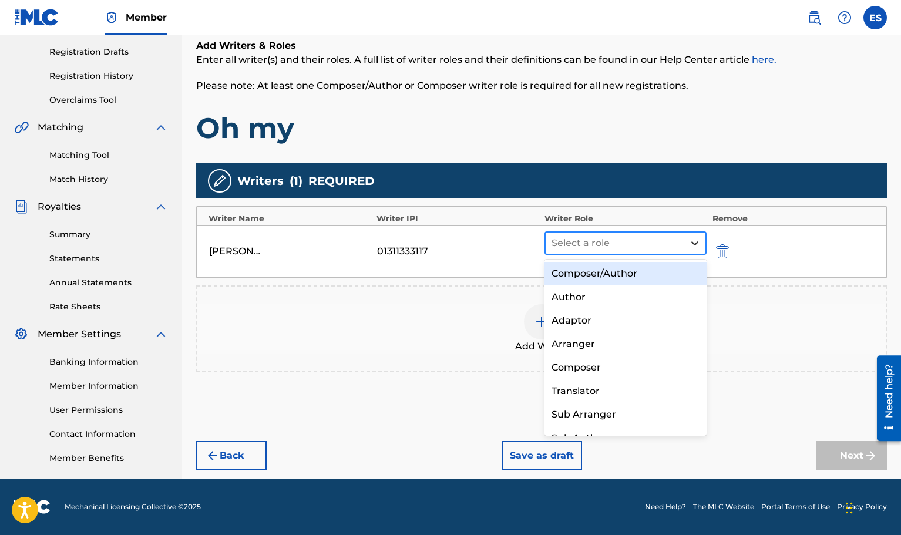
click at [696, 243] on icon at bounding box center [695, 244] width 7 height 4
click at [638, 278] on div "Composer/Author" at bounding box center [626, 274] width 162 height 24
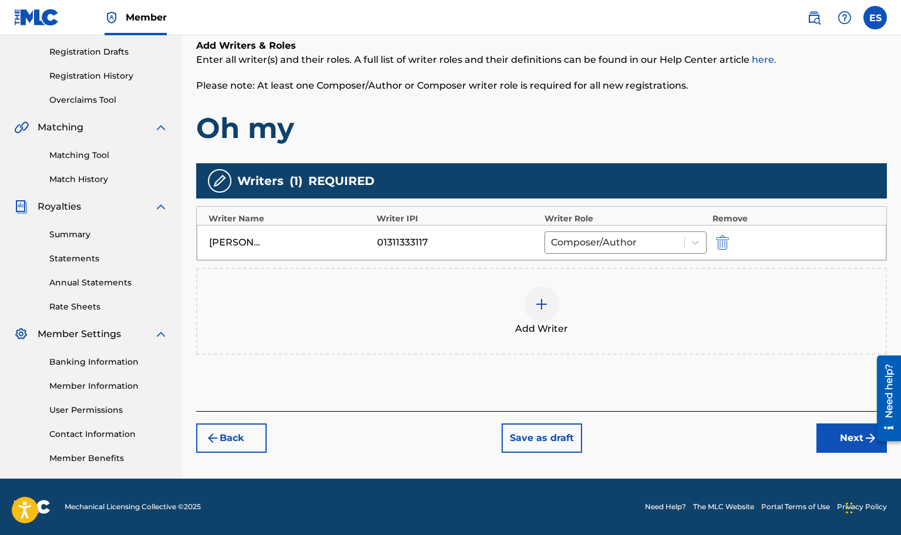
click at [846, 443] on button "Next" at bounding box center [852, 438] width 71 height 29
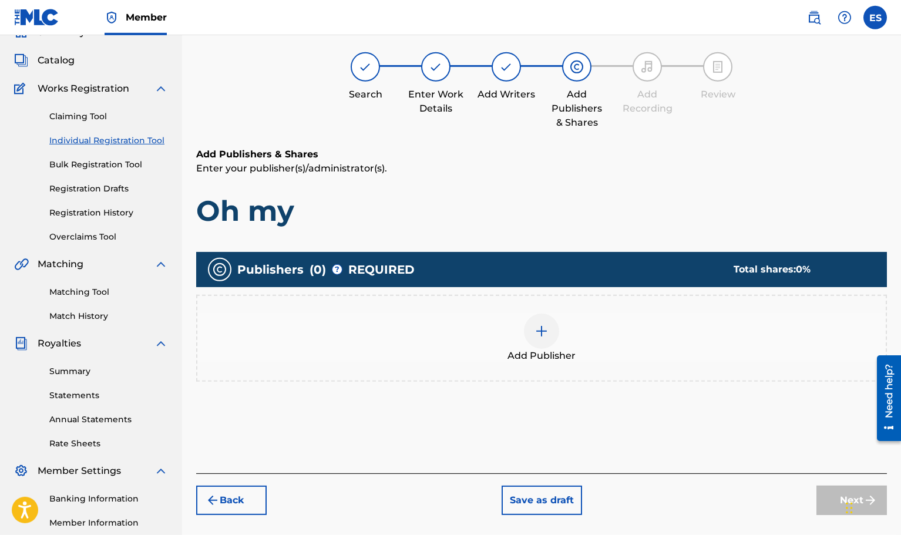
scroll to position [53, 0]
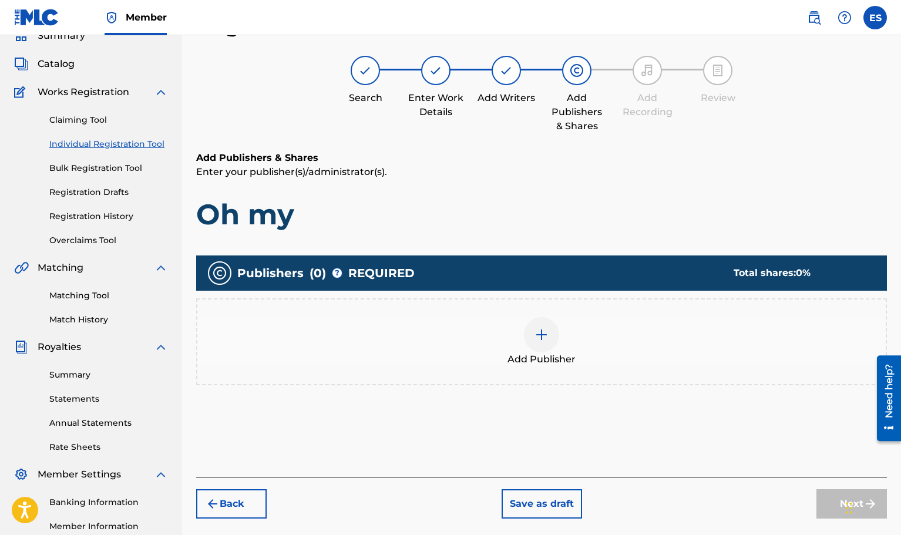
click at [542, 337] on img at bounding box center [542, 335] width 14 height 14
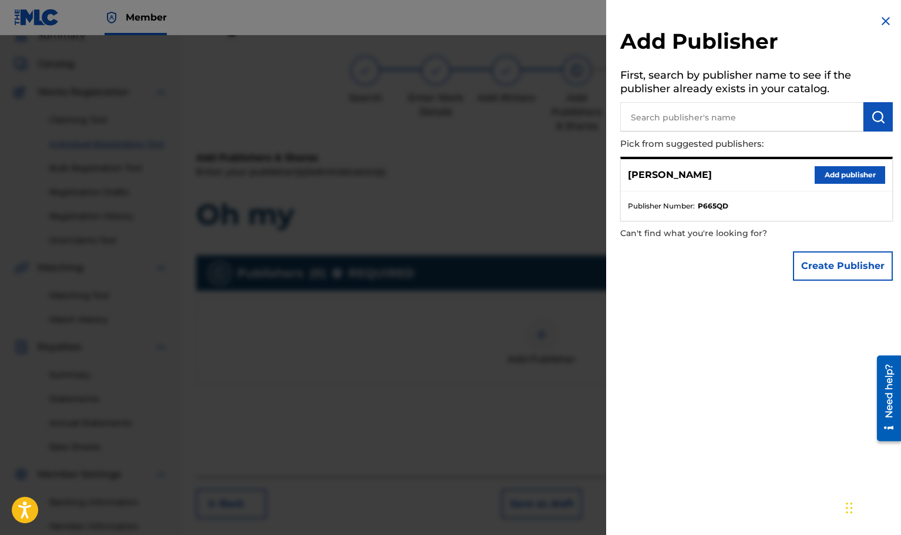
click at [863, 172] on button "Add publisher" at bounding box center [850, 175] width 71 height 18
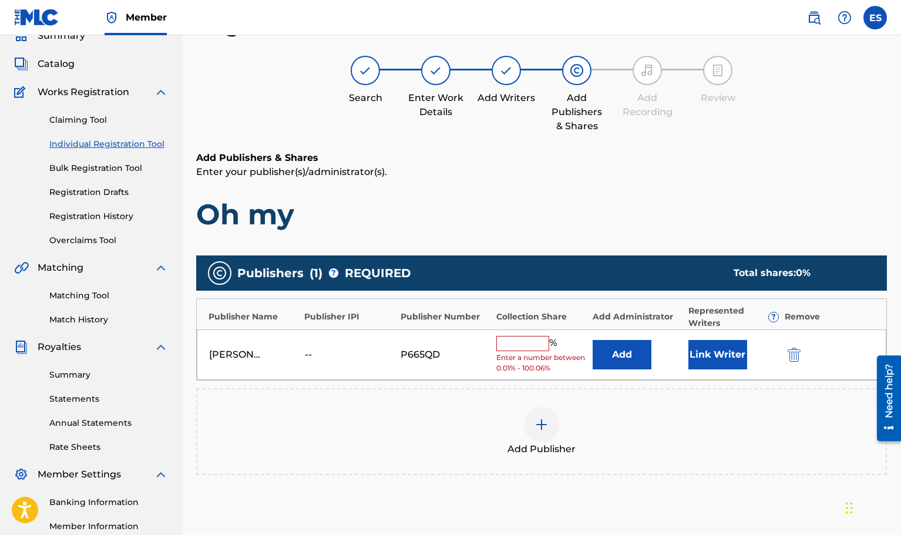
click at [517, 339] on input "text" at bounding box center [523, 343] width 53 height 15
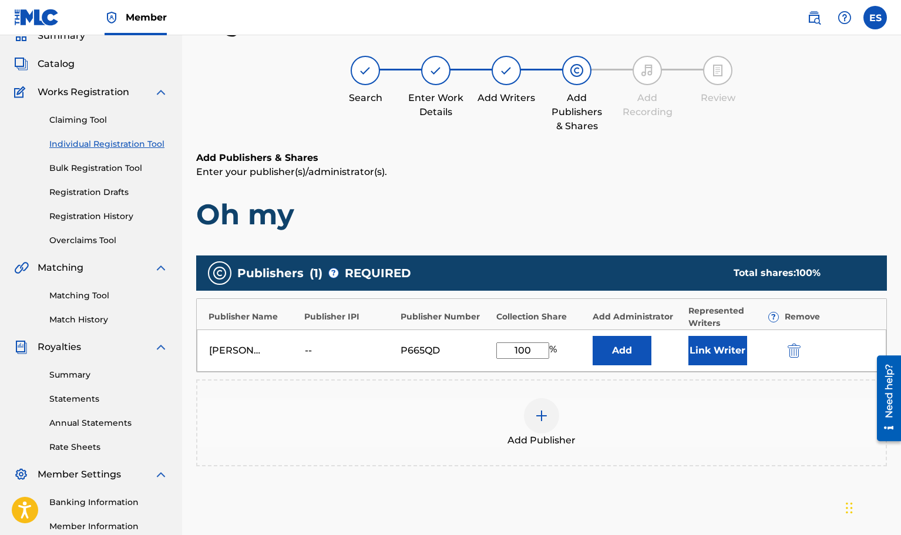
type input "100"
click at [641, 498] on div "Publishers ( 1 ) ? REQUIRED Total shares: 100 % Publisher Name Publisher IPI Pu…" at bounding box center [541, 378] width 691 height 257
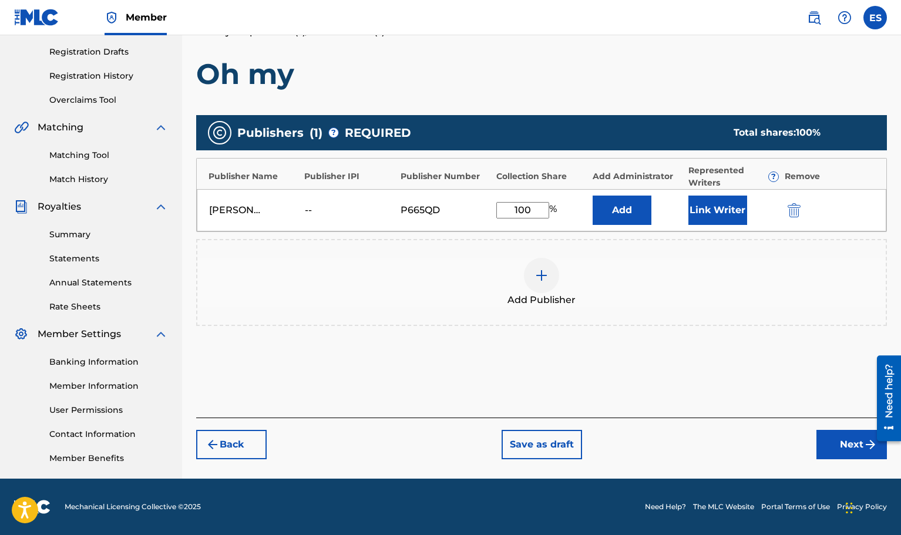
click at [854, 443] on button "Next" at bounding box center [852, 444] width 71 height 29
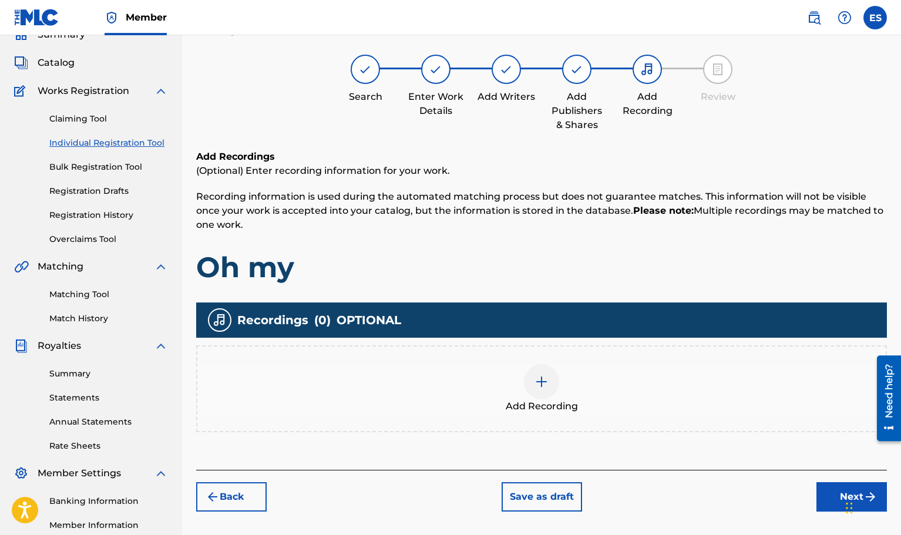
scroll to position [53, 0]
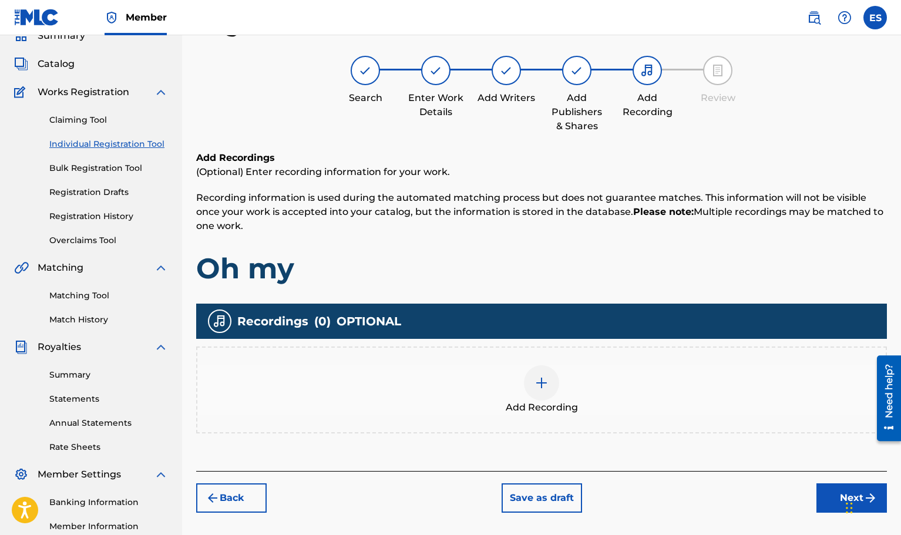
click at [542, 384] on img at bounding box center [542, 383] width 14 height 14
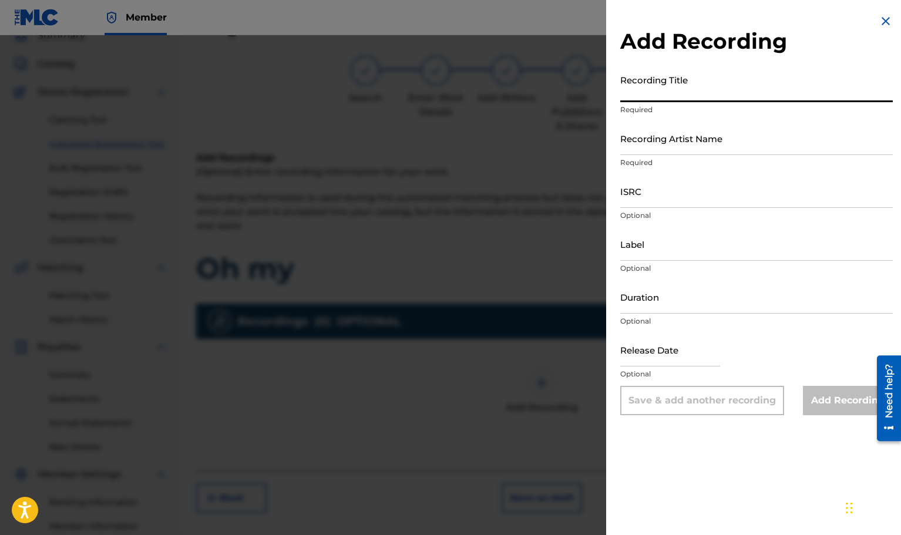
click at [660, 93] on input "Recording Title" at bounding box center [757, 85] width 273 height 33
type input "Oh my"
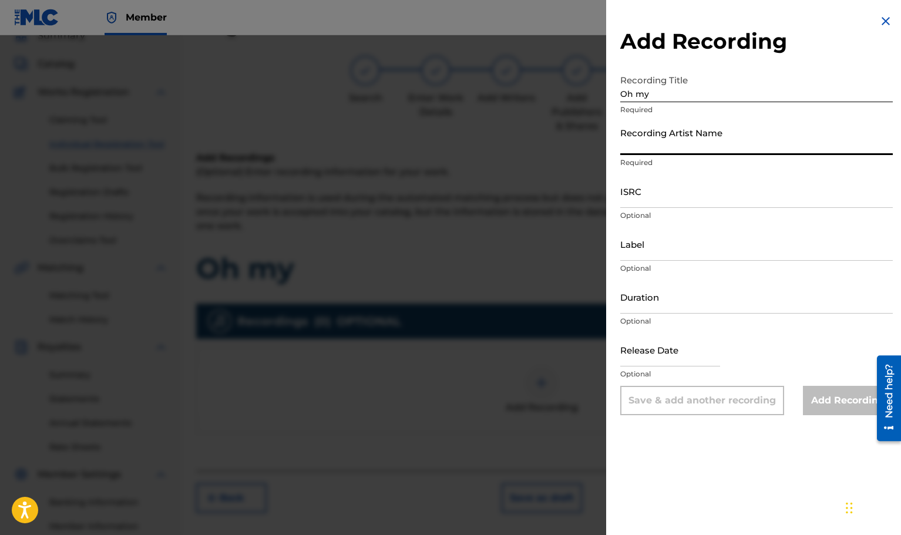
click at [648, 148] on input "Recording Artist Name" at bounding box center [757, 138] width 273 height 33
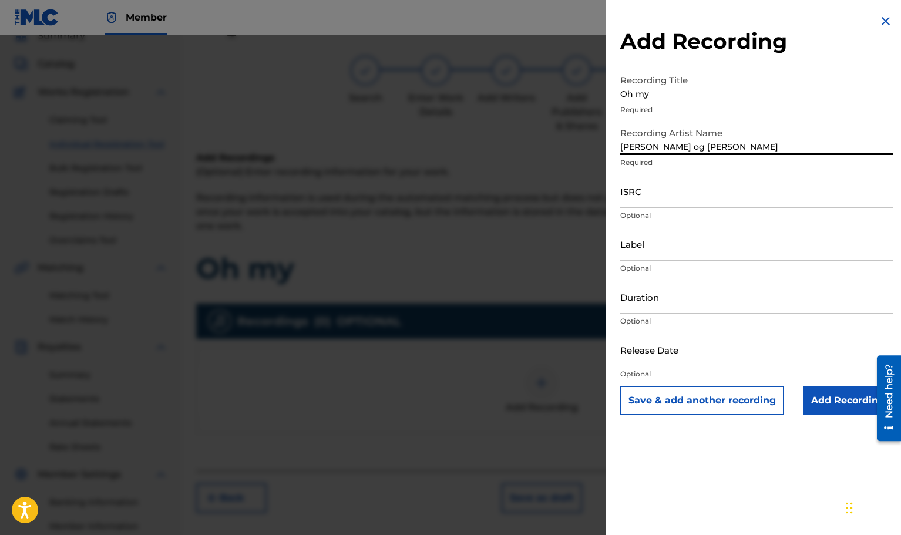
type input "[PERSON_NAME] og [PERSON_NAME]"
click at [648, 199] on input "ISRC" at bounding box center [757, 191] width 273 height 33
click at [662, 201] on input "ISRC" at bounding box center [757, 191] width 273 height 33
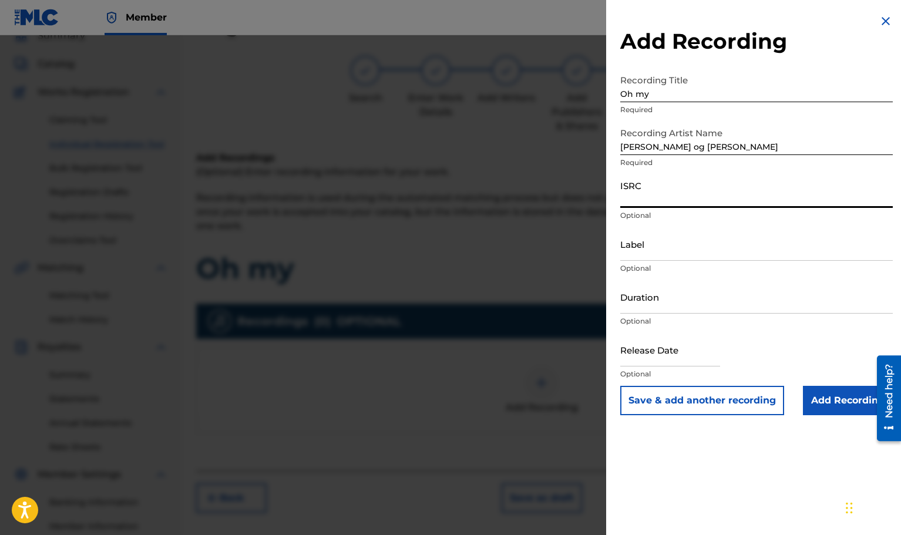
paste input "QT3EX2583113"
type input "QT3EX2583113"
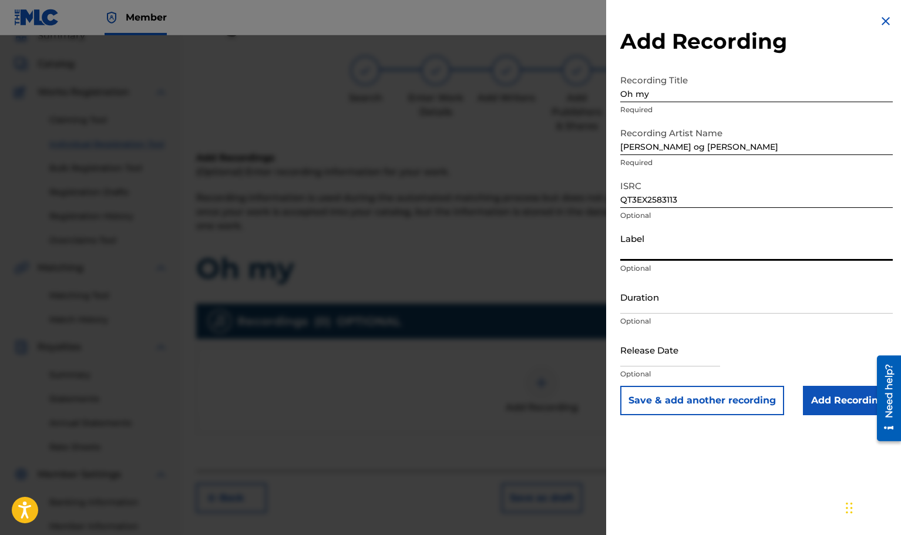
click at [656, 254] on input "Label" at bounding box center [757, 243] width 273 height 33
type input "A-Media AS / Radio Haugaland"
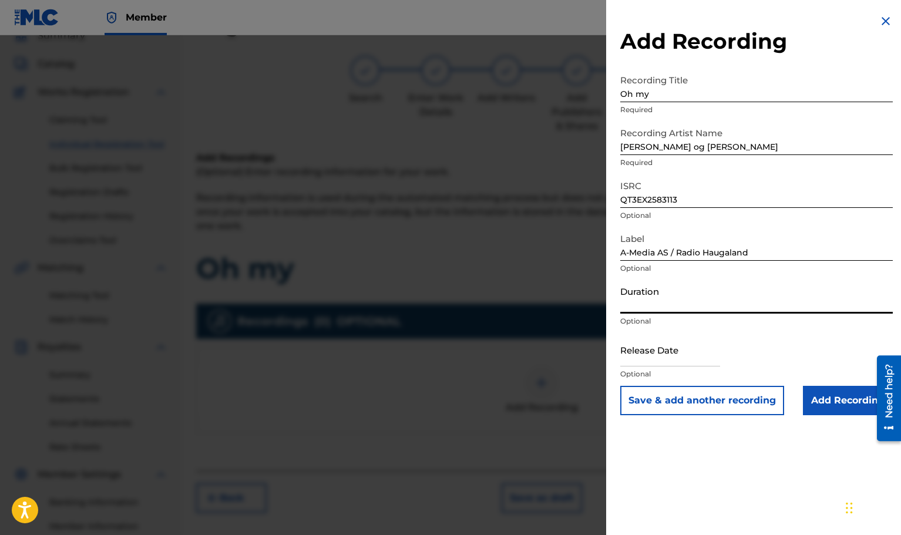
click at [651, 309] on input "Duration" at bounding box center [757, 296] width 273 height 33
type input "03:46"
click at [658, 362] on input "text" at bounding box center [671, 349] width 100 height 33
select select "8"
select select "2025"
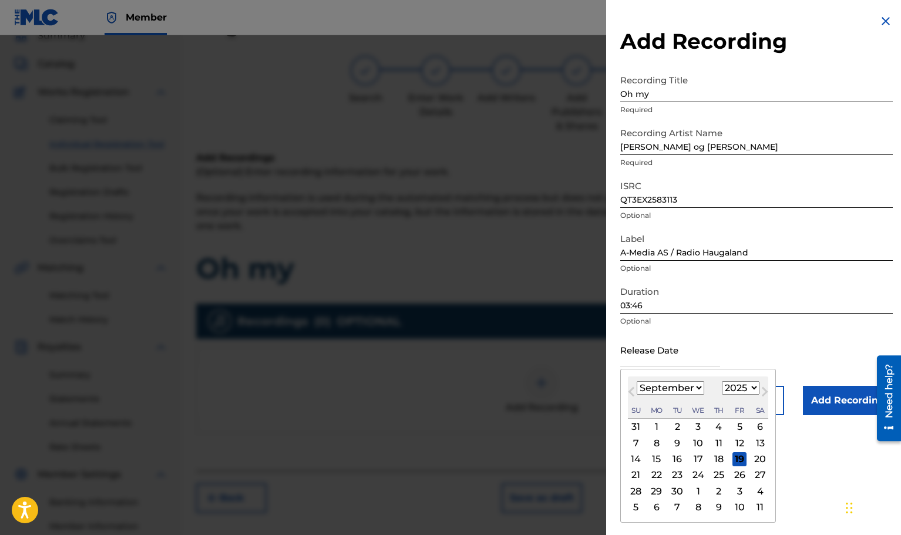
click at [738, 458] on div "19" at bounding box center [740, 460] width 14 height 14
type input "[DATE]"
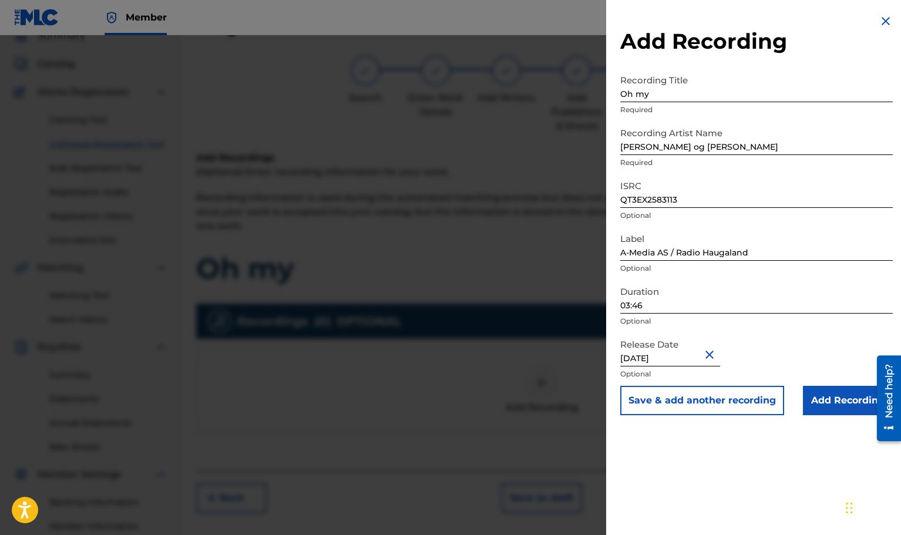
click at [840, 397] on input "Add Recording" at bounding box center [848, 400] width 90 height 29
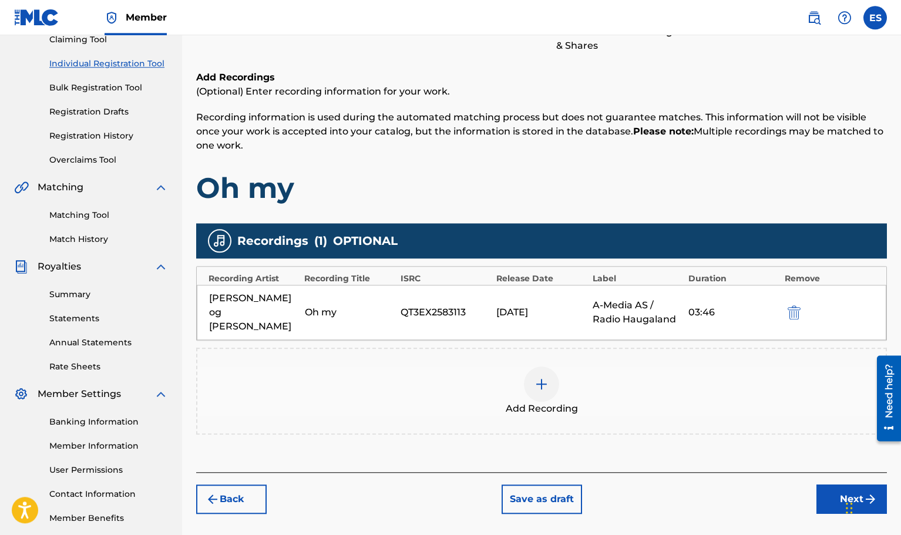
scroll to position [193, 0]
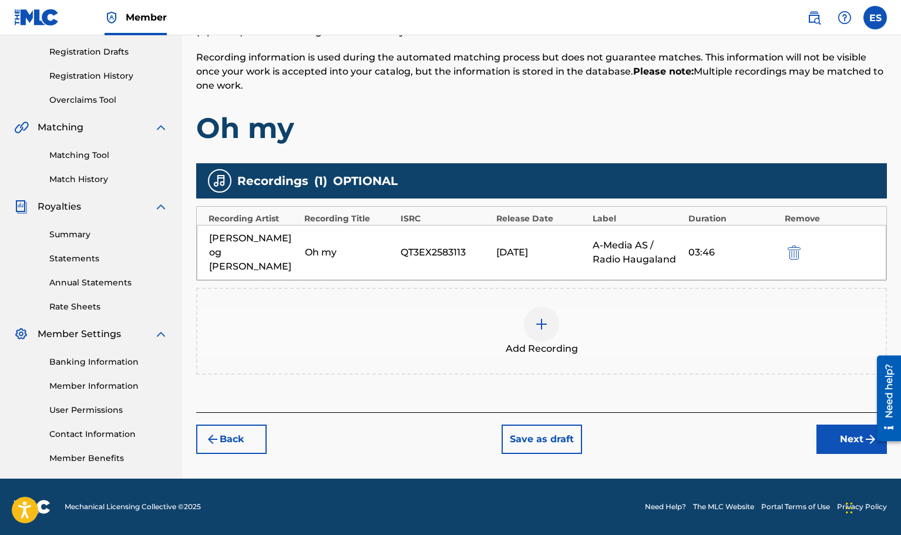
click at [837, 427] on button "Next" at bounding box center [852, 439] width 71 height 29
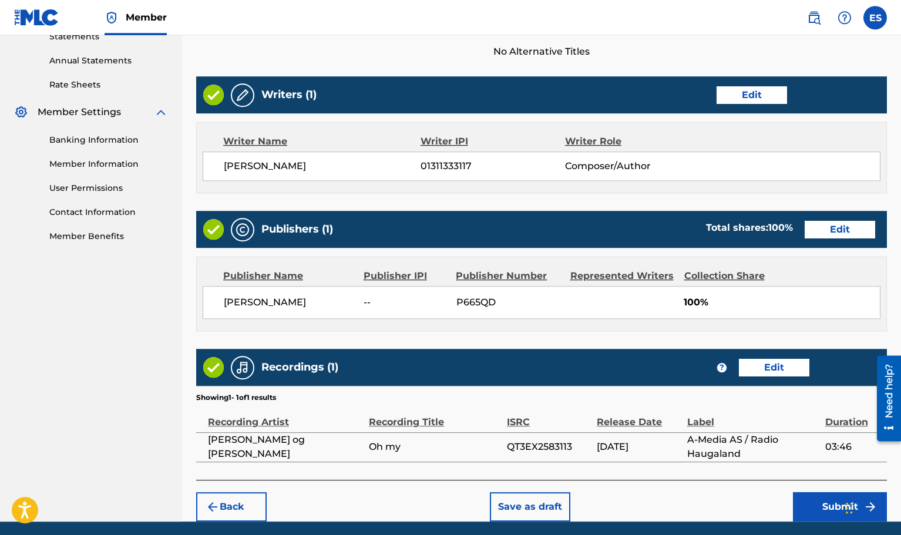
scroll to position [458, 0]
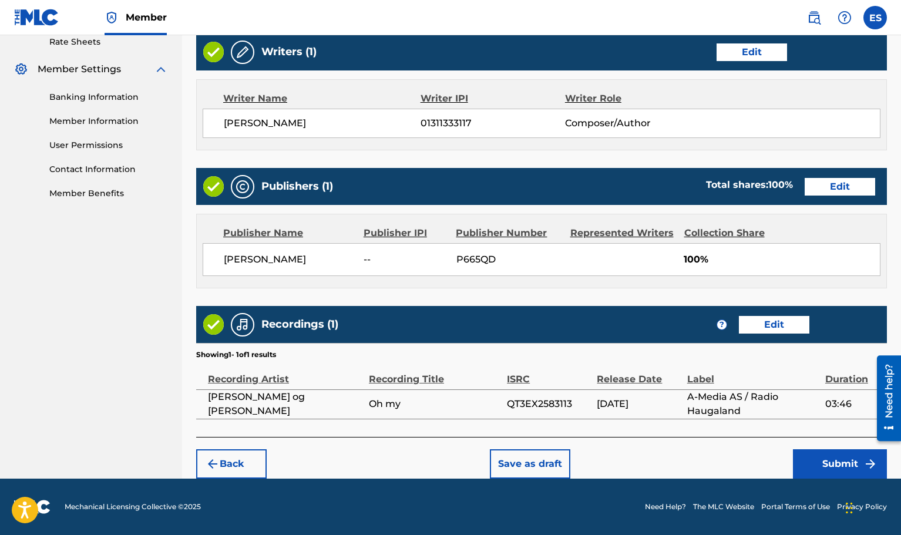
click at [840, 466] on button "Submit" at bounding box center [840, 464] width 94 height 29
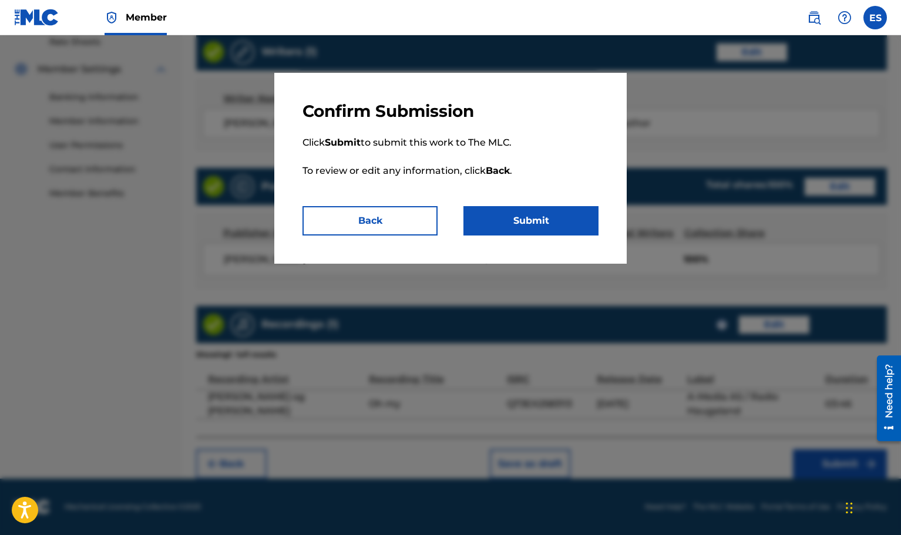
click at [542, 226] on button "Submit" at bounding box center [531, 220] width 135 height 29
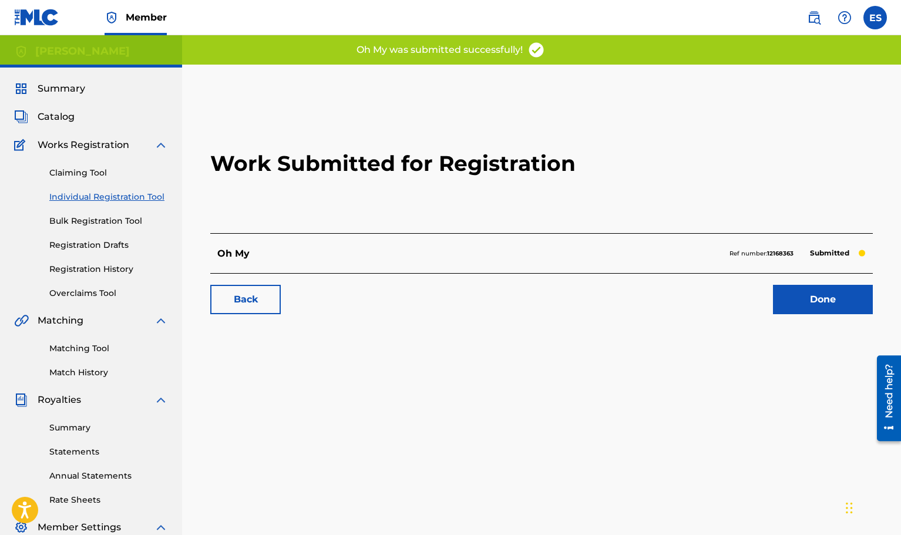
click at [87, 219] on link "Bulk Registration Tool" at bounding box center [108, 221] width 119 height 12
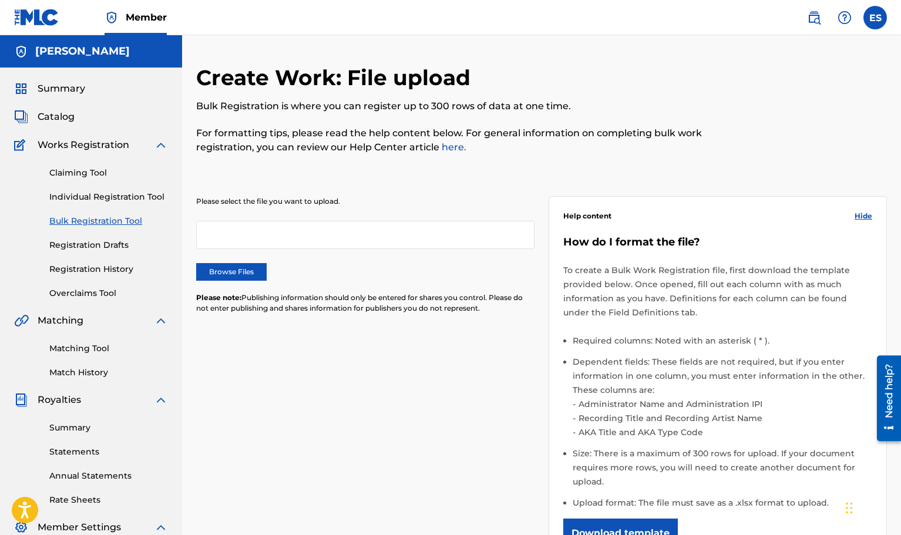
click at [89, 270] on link "Registration History" at bounding box center [108, 269] width 119 height 12
